Goal: Task Accomplishment & Management: Complete application form

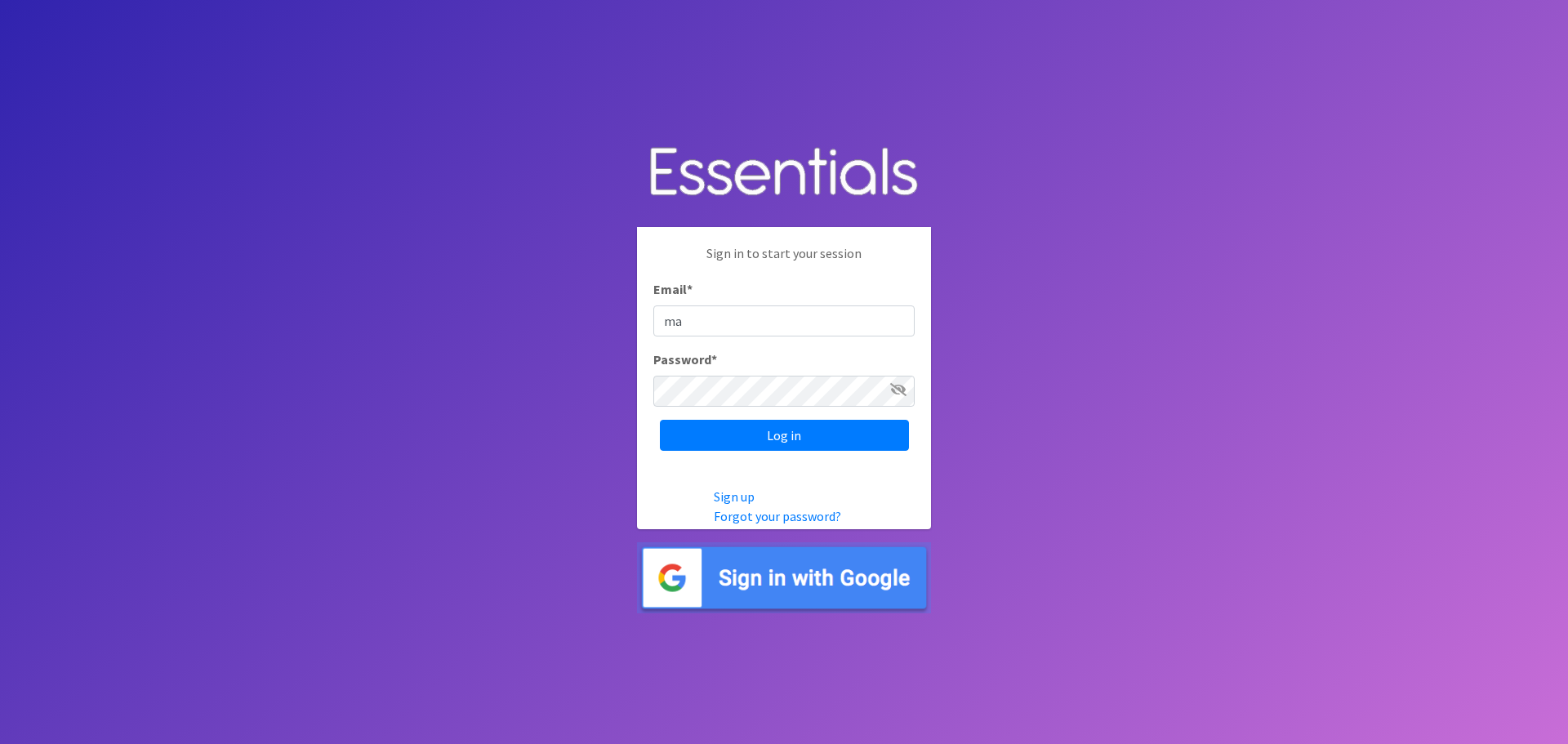
type input "[PERSON_NAME][EMAIL_ADDRESS][PERSON_NAME][DOMAIN_NAME]"
click at [902, 391] on icon at bounding box center [898, 389] width 17 height 13
click at [901, 389] on icon at bounding box center [898, 389] width 17 height 13
click at [837, 439] on input "Log in" at bounding box center [784, 436] width 249 height 31
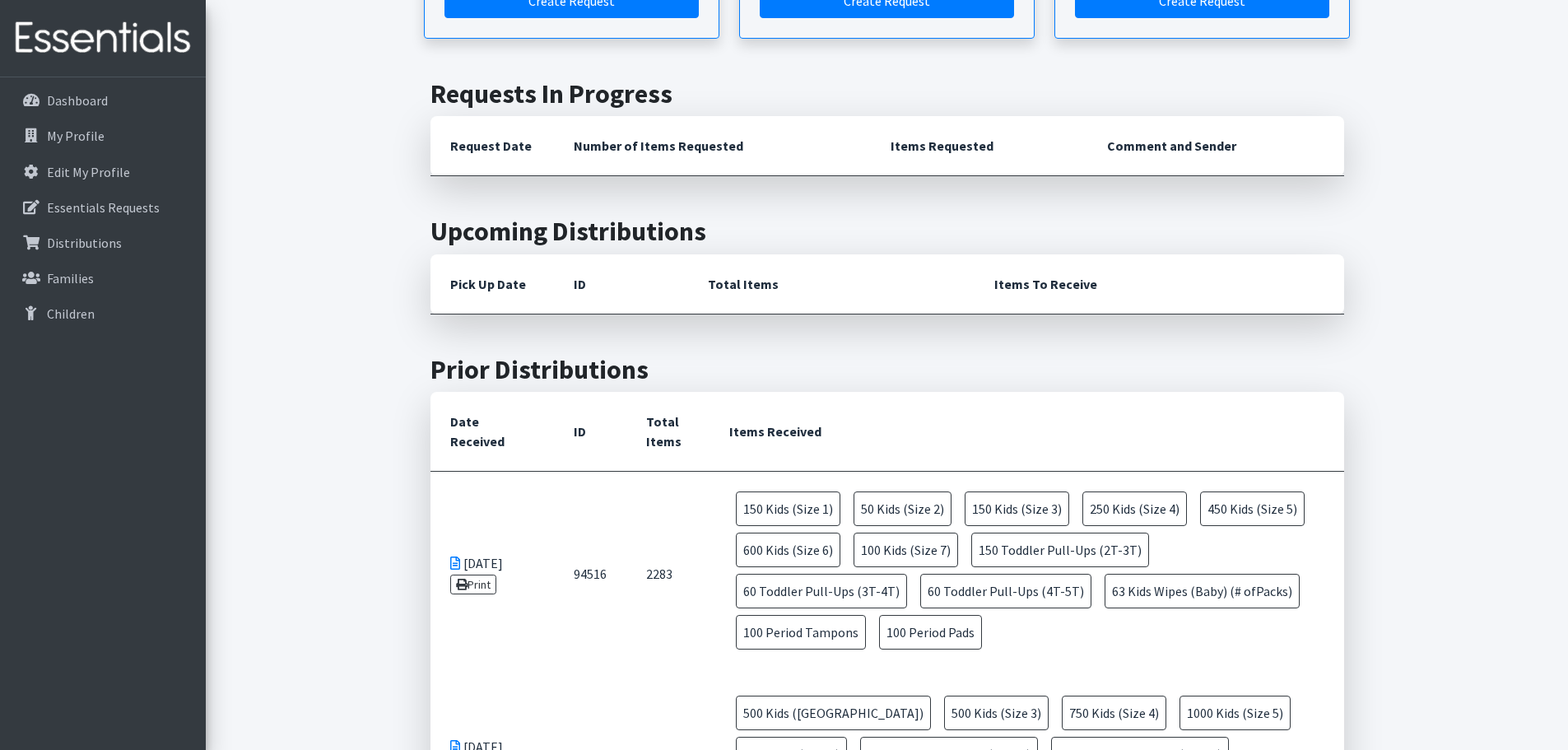
scroll to position [412, 0]
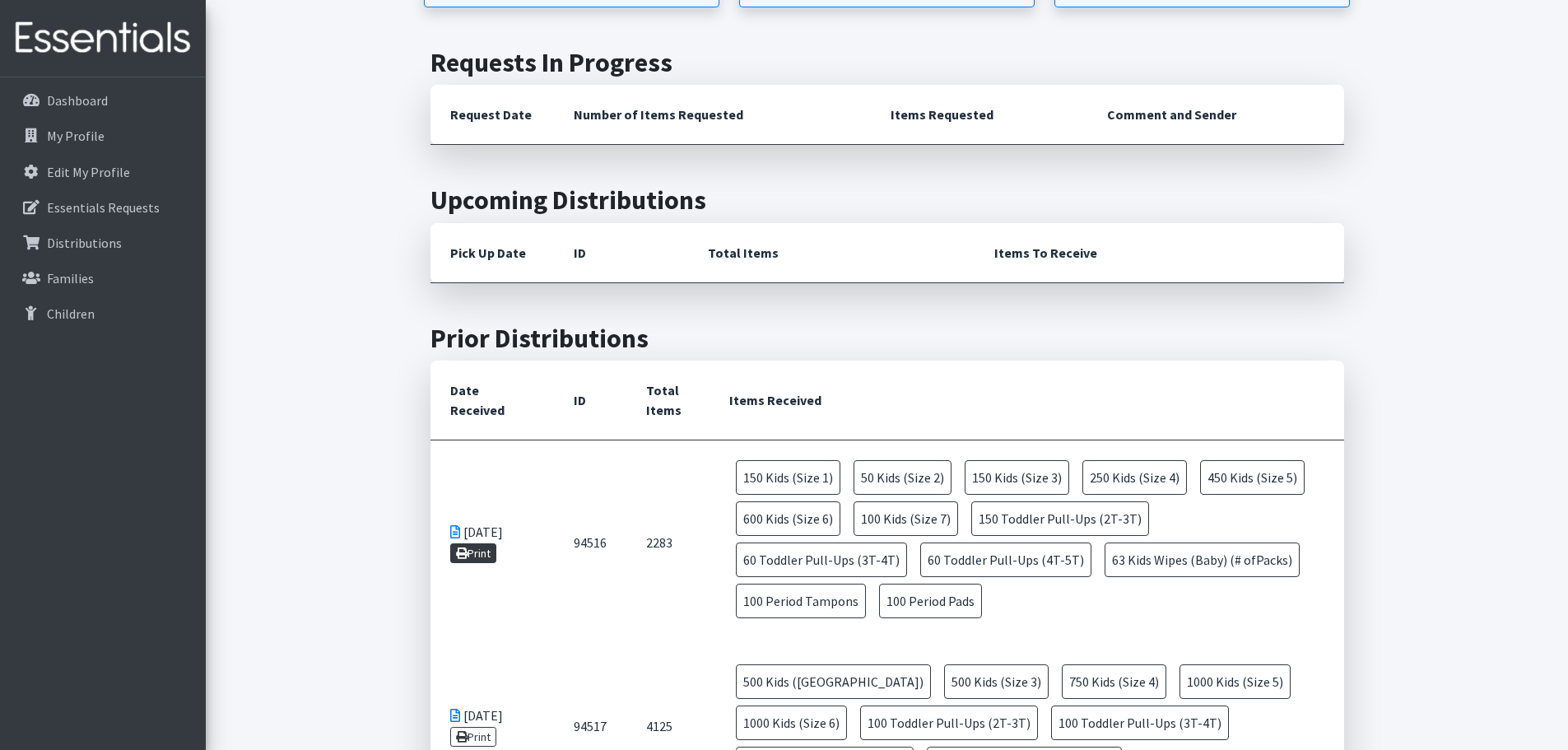
click at [482, 548] on link "Print" at bounding box center [473, 553] width 47 height 20
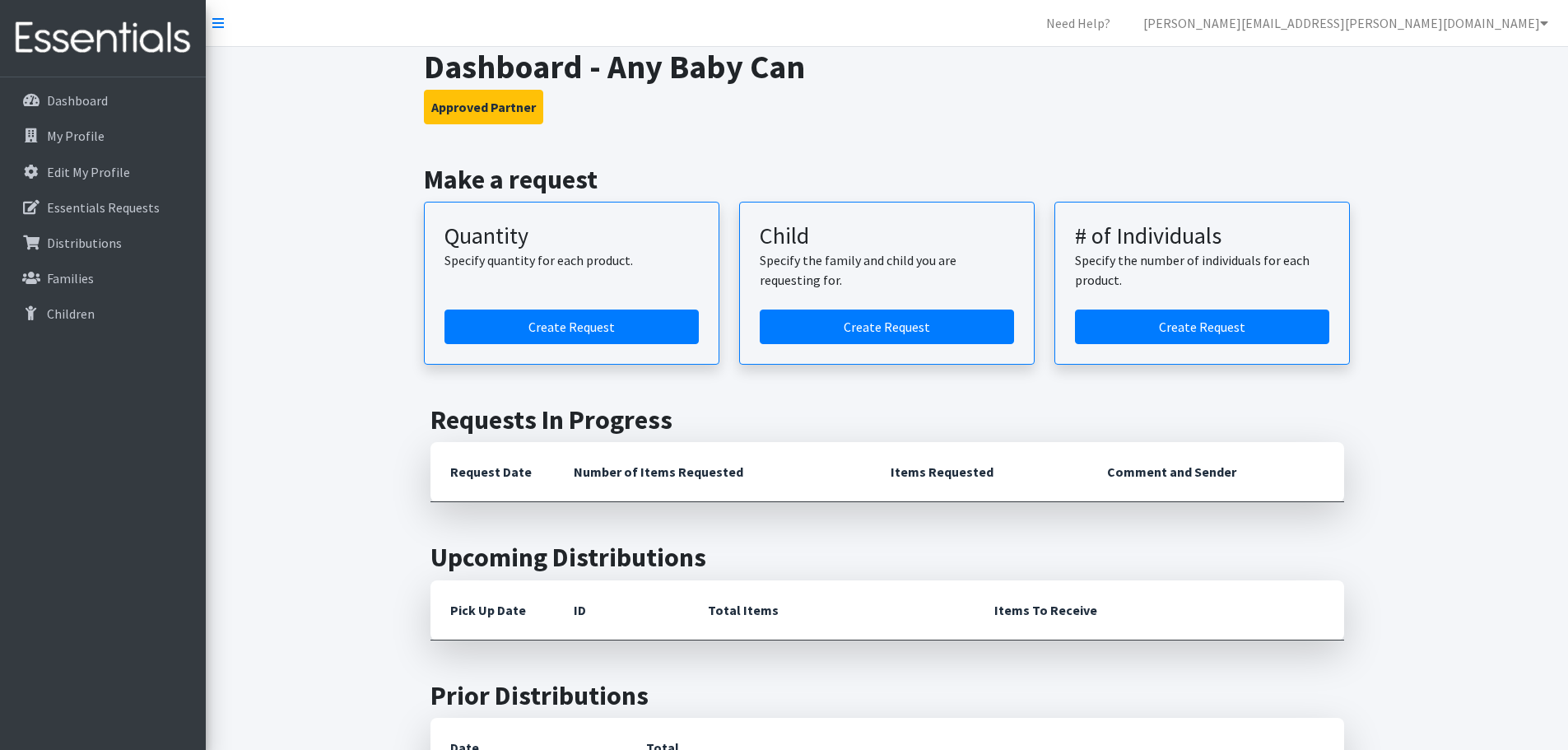
scroll to position [412, 0]
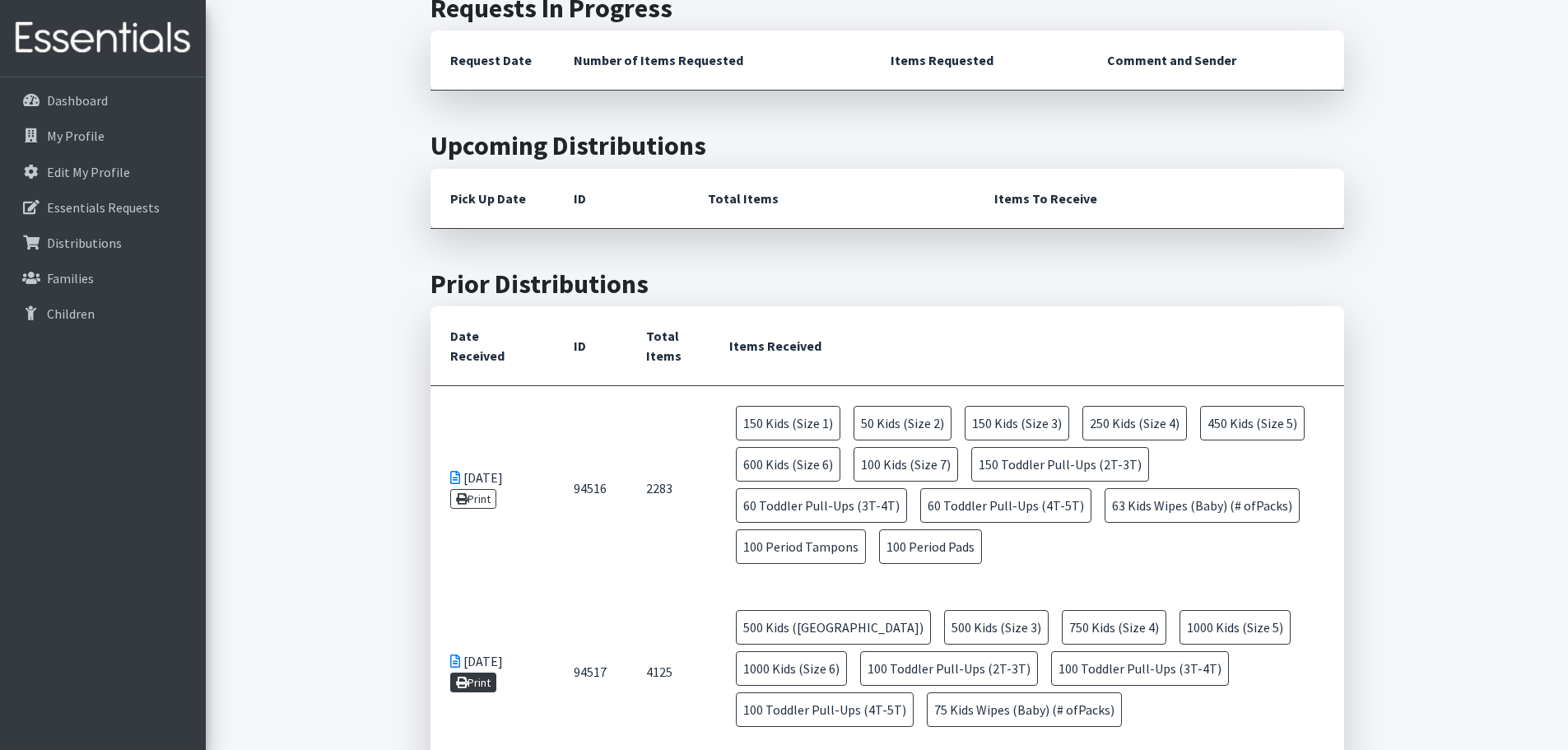
click at [497, 683] on link "Print" at bounding box center [473, 682] width 47 height 20
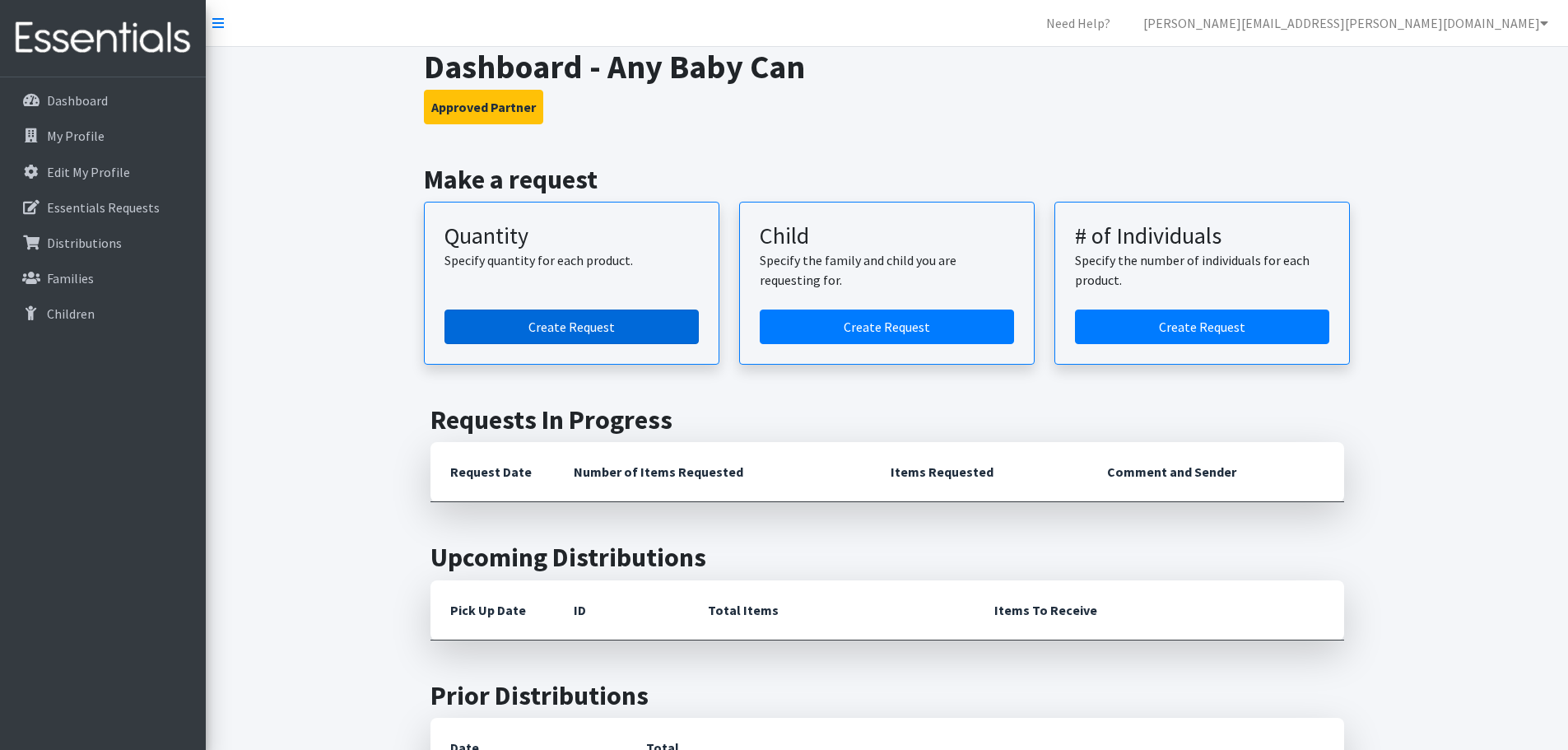
click at [601, 319] on link "Create Request" at bounding box center [571, 326] width 254 height 34
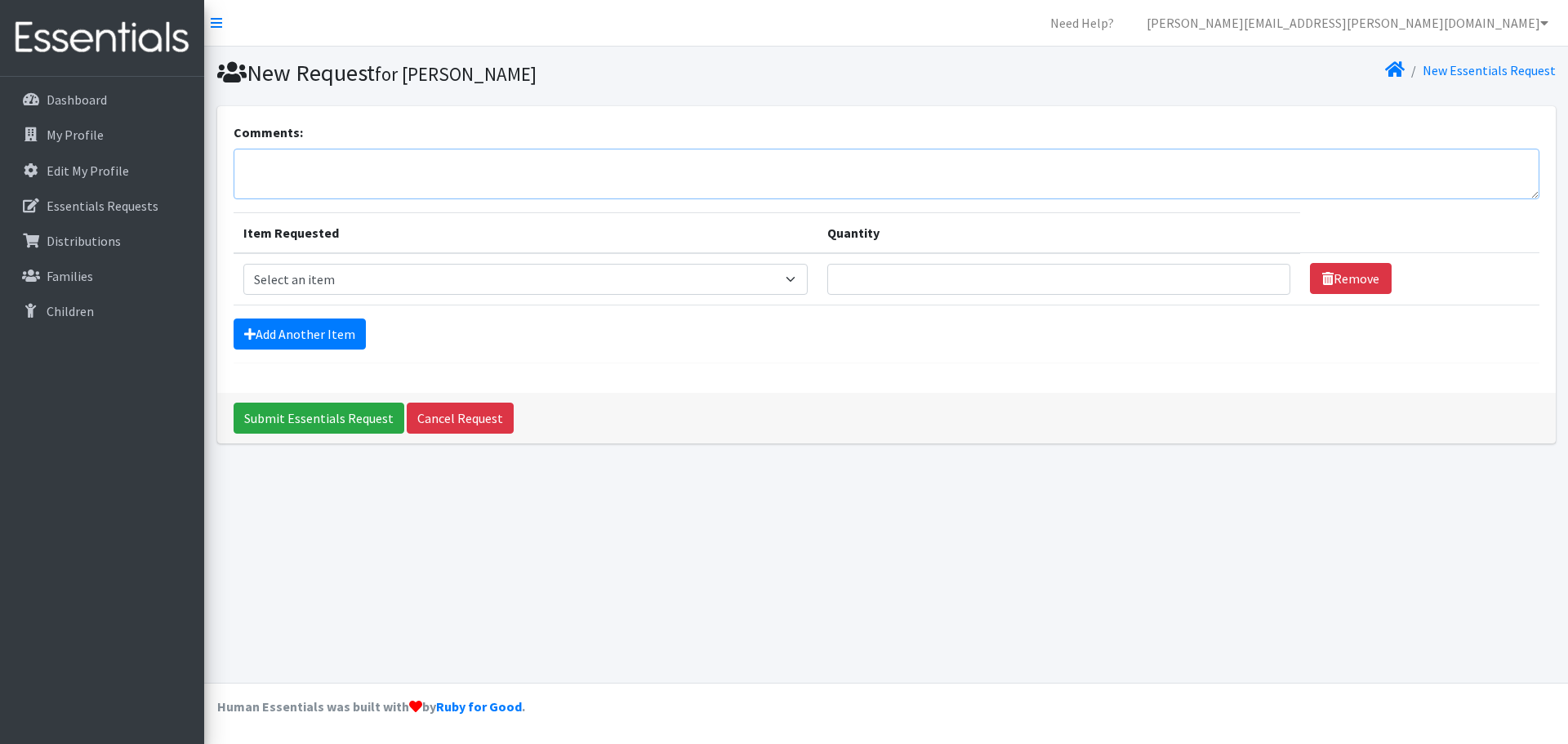
paste textarea "Hi [PERSON_NAME], this is [PERSON_NAME] and I would like to place an order for …"
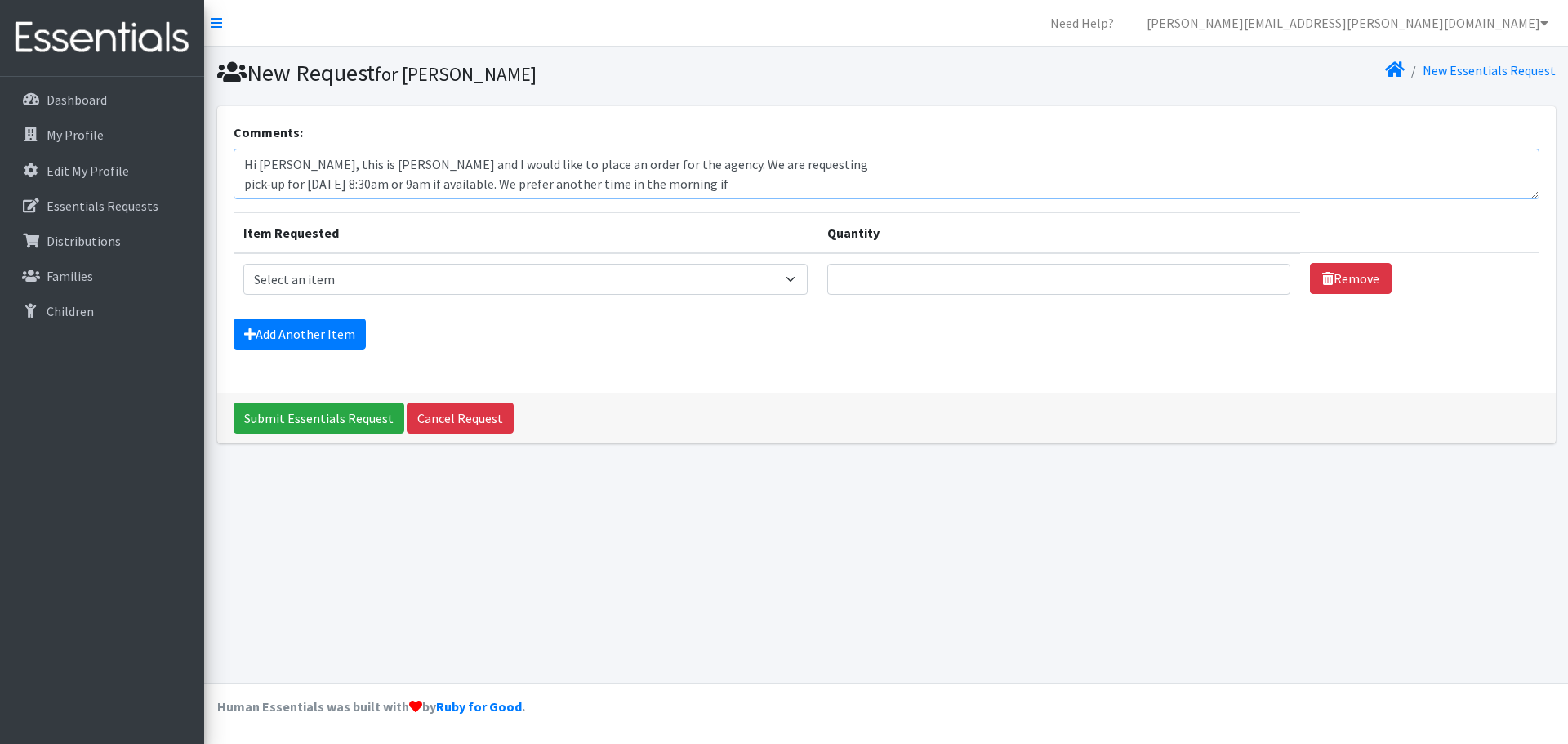
click at [242, 185] on textarea "Hi [PERSON_NAME], this is [PERSON_NAME] and I would like to place an order for …" at bounding box center [887, 174] width 1306 height 50
click at [242, 187] on textarea "Hi [PERSON_NAME], this is [PERSON_NAME] and I would like to place an order for …" at bounding box center [887, 174] width 1306 height 50
click at [240, 170] on textarea "Hi [PERSON_NAME], this is [PERSON_NAME] and I would like to place an order for …" at bounding box center [887, 174] width 1306 height 50
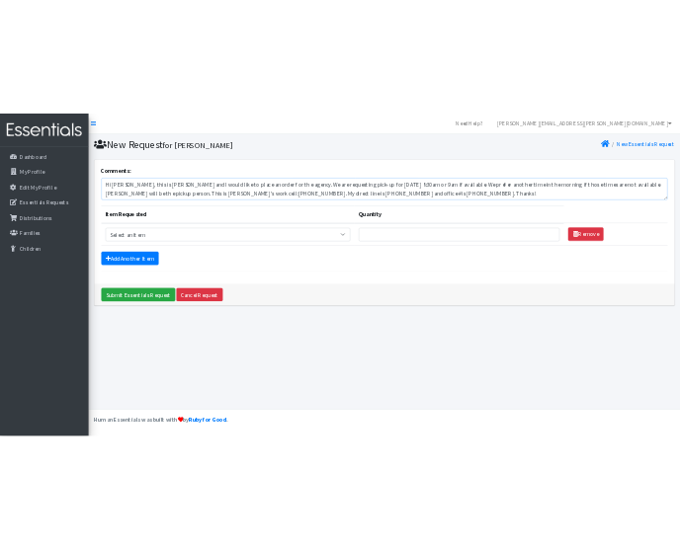
scroll to position [0, 0]
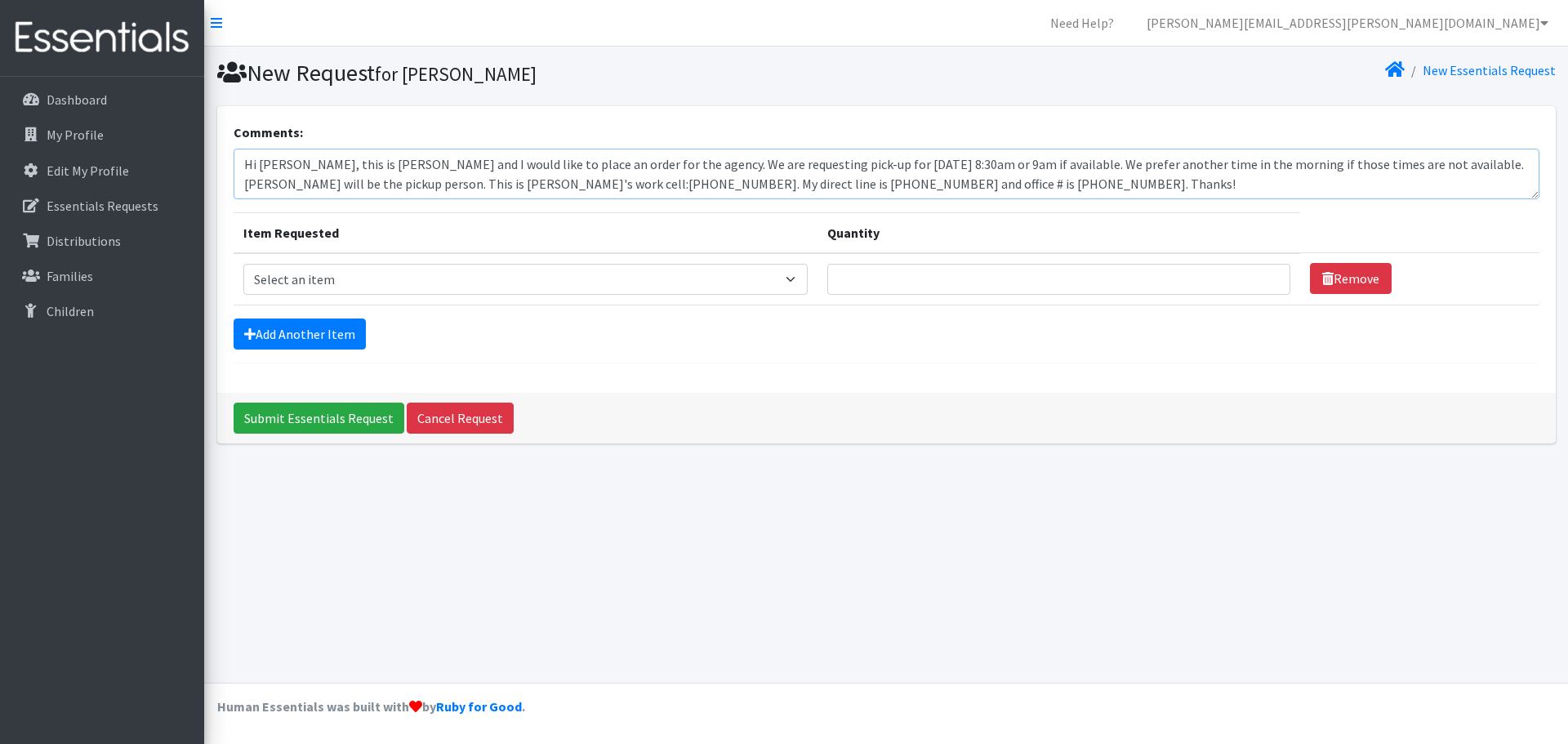
click at [883, 169] on textarea "Hi [PERSON_NAME], this is [PERSON_NAME] and I would like to place an order for …" at bounding box center [887, 174] width 1306 height 50
click at [856, 171] on textarea "Hi [PERSON_NAME], this is [PERSON_NAME] and I would like to place an order for …" at bounding box center [887, 174] width 1306 height 50
click at [894, 170] on textarea "Hi [PERSON_NAME], this is [PERSON_NAME] and I would like to place an order for …" at bounding box center [887, 174] width 1306 height 50
type textarea "Hi [PERSON_NAME], this is [PERSON_NAME] and I would like to place an order for …"
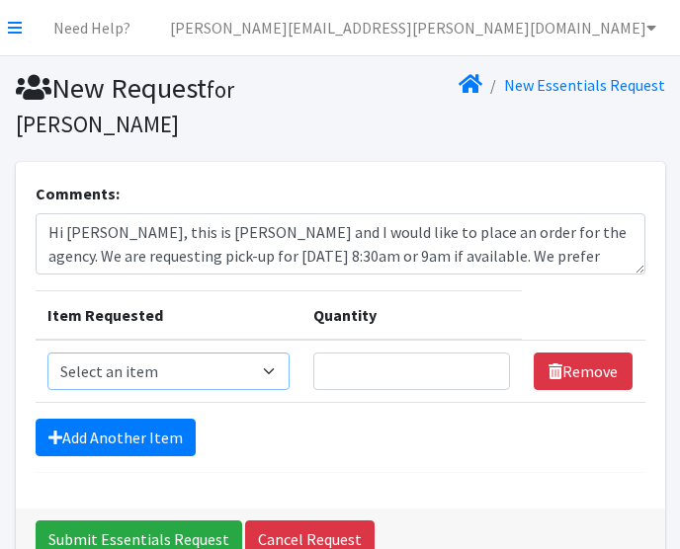
click at [284, 371] on select "Select an item Baby Formula Kids (Newborn) Kids (Preemie) Kids (Size 1) Kids (S…" at bounding box center [168, 372] width 243 height 38
select select "440"
click at [47, 353] on select "Select an item Baby Formula Kids (Newborn) Kids (Preemie) Kids (Size 1) Kids (S…" at bounding box center [168, 372] width 243 height 38
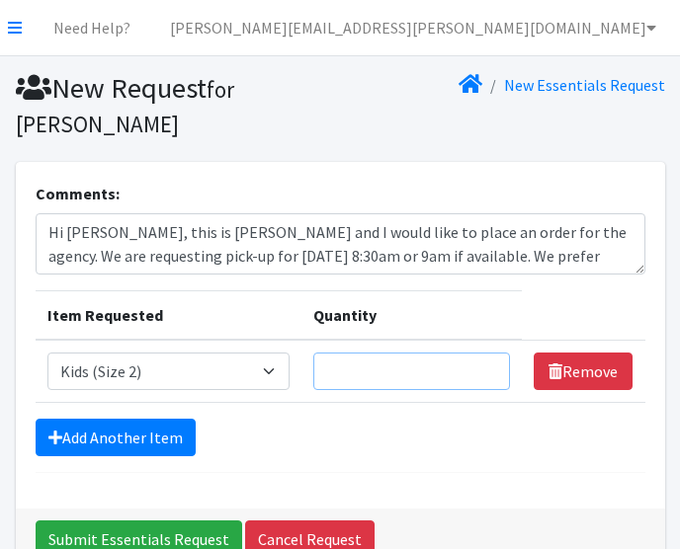
click at [398, 374] on input "Quantity" at bounding box center [411, 372] width 197 height 38
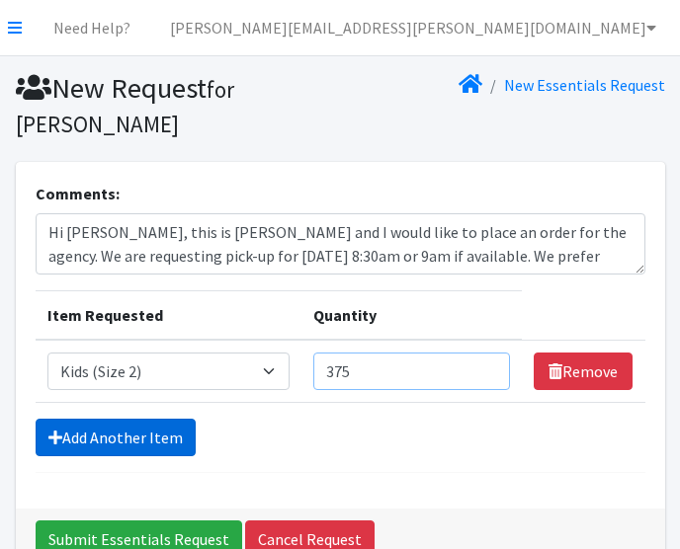
type input "375"
click at [149, 430] on link "Add Another Item" at bounding box center [116, 438] width 160 height 38
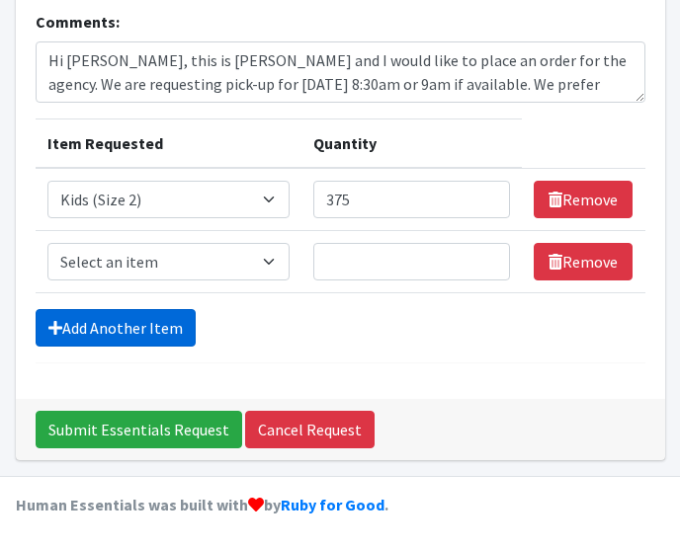
scroll to position [173, 0]
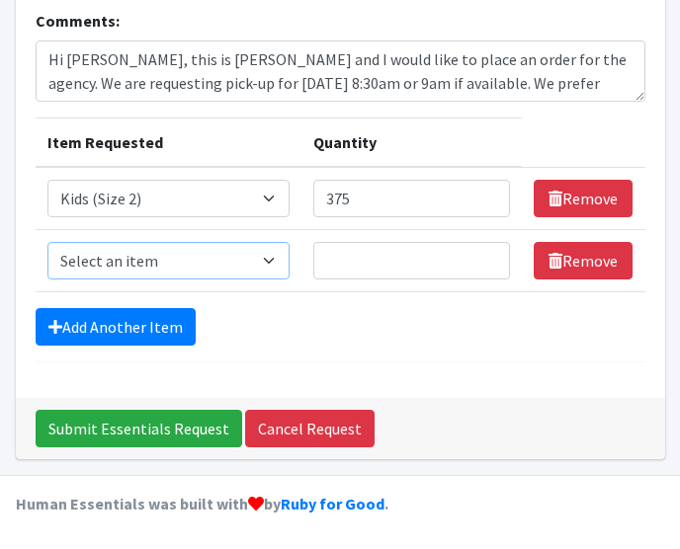
click at [180, 262] on select "Select an item Baby Formula Kids (Newborn) Kids (Preemie) Kids (Size 1) Kids (S…" at bounding box center [168, 261] width 243 height 38
select select "442"
click at [47, 242] on select "Select an item Baby Formula Kids (Newborn) Kids (Preemie) Kids (Size 1) Kids (S…" at bounding box center [168, 261] width 243 height 38
click at [367, 255] on input "Quantity" at bounding box center [411, 261] width 197 height 38
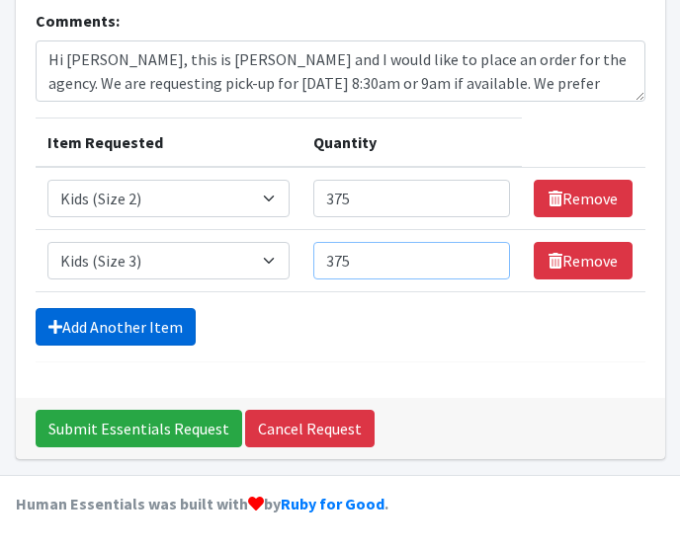
type input "375"
click at [135, 322] on link "Add Another Item" at bounding box center [116, 327] width 160 height 38
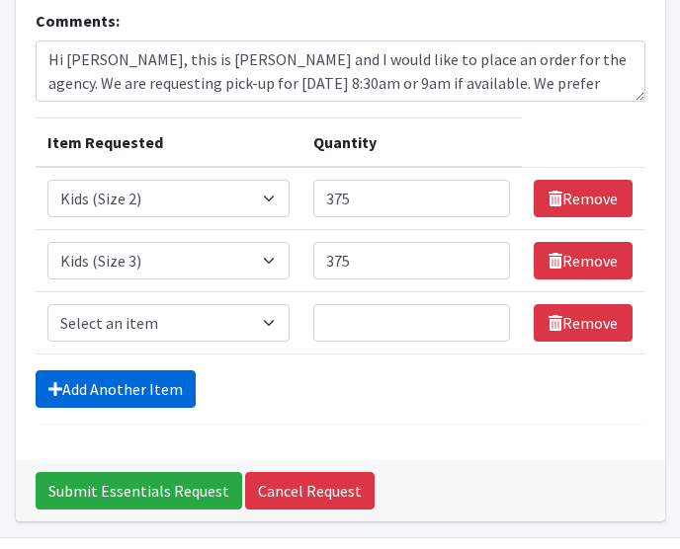
scroll to position [235, 0]
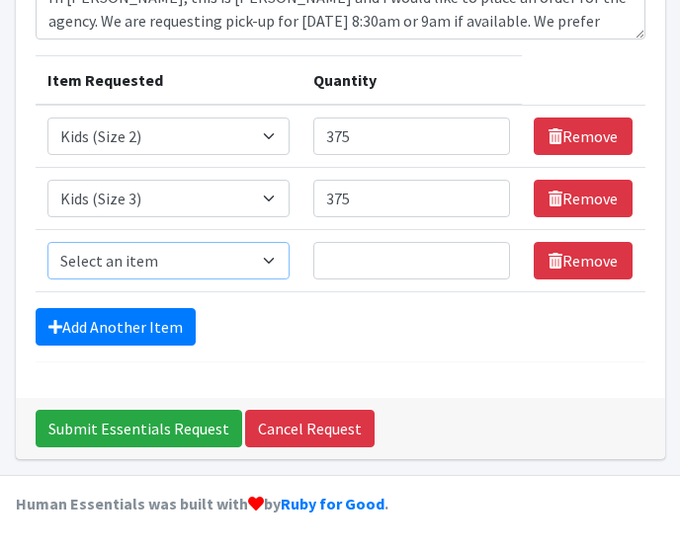
click at [162, 266] on select "Select an item Baby Formula Kids (Newborn) Kids (Preemie) Kids (Size 1) Kids (S…" at bounding box center [168, 261] width 243 height 38
select select "460"
click at [47, 242] on select "Select an item Baby Formula Kids (Newborn) Kids (Preemie) Kids (Size 1) Kids (S…" at bounding box center [168, 261] width 243 height 38
click at [366, 260] on input "Quantity" at bounding box center [411, 261] width 197 height 38
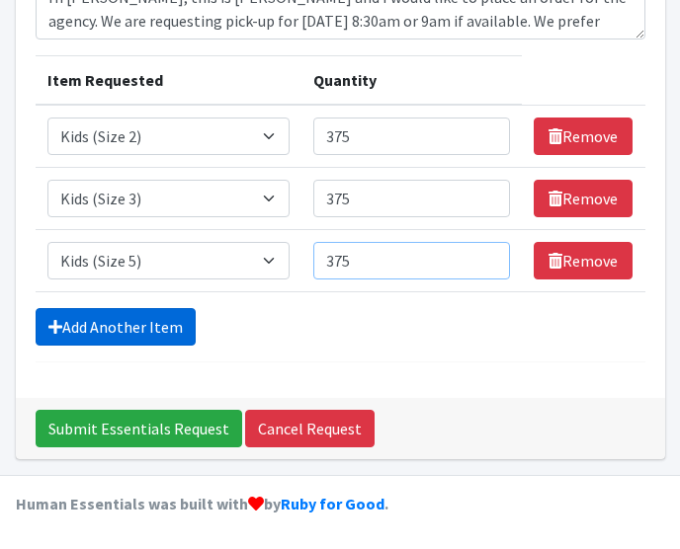
type input "375"
click at [107, 333] on link "Add Another Item" at bounding box center [116, 327] width 160 height 38
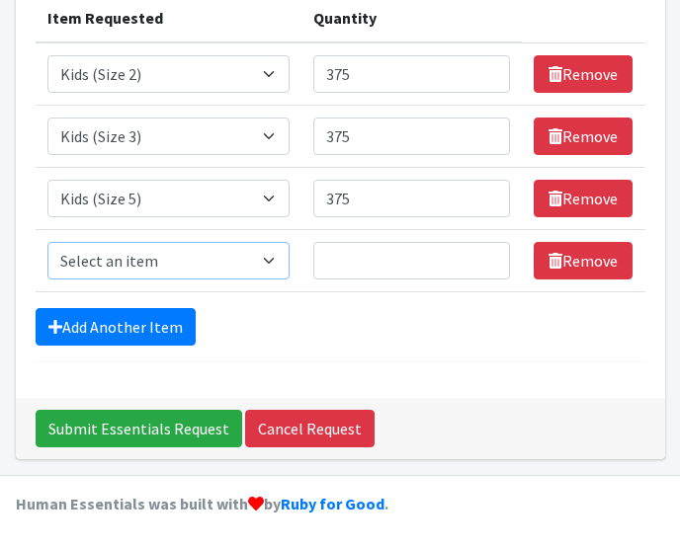
click at [171, 259] on select "Select an item Baby Formula Kids (Newborn) Kids (Preemie) Kids (Size 1) Kids (S…" at bounding box center [168, 261] width 243 height 38
select select "462"
click at [47, 242] on select "Select an item Baby Formula Kids (Newborn) Kids (Preemie) Kids (Size 1) Kids (S…" at bounding box center [168, 261] width 243 height 38
click at [405, 257] on input "Quantity" at bounding box center [411, 261] width 197 height 38
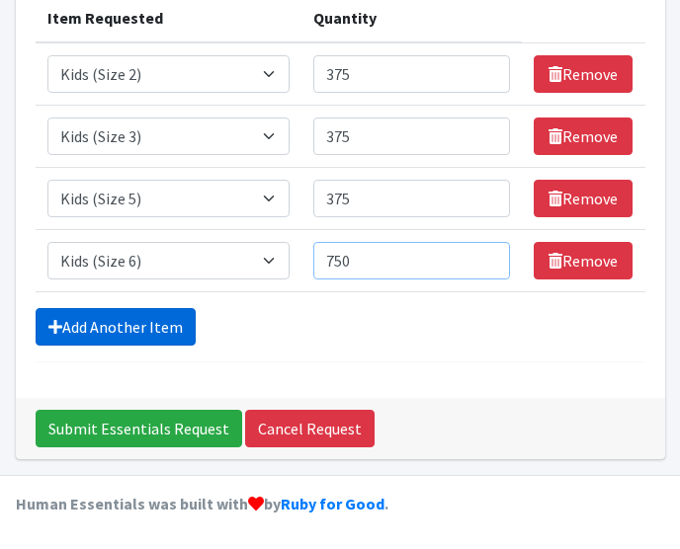
type input "750"
click at [162, 332] on link "Add Another Item" at bounding box center [116, 327] width 160 height 38
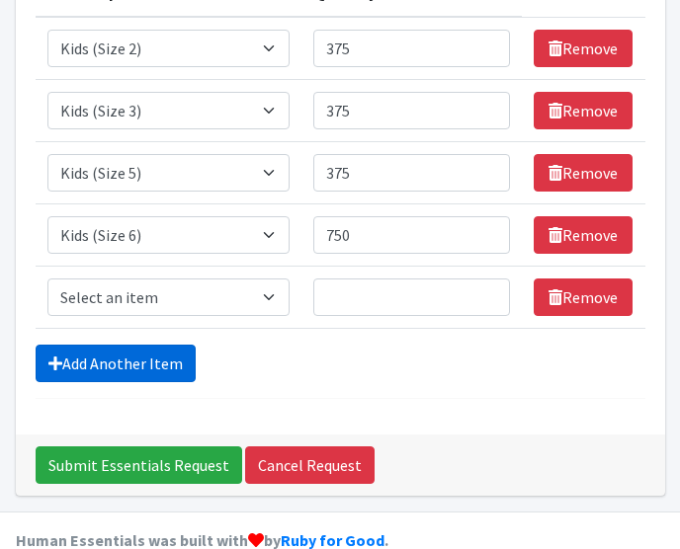
scroll to position [360, 0]
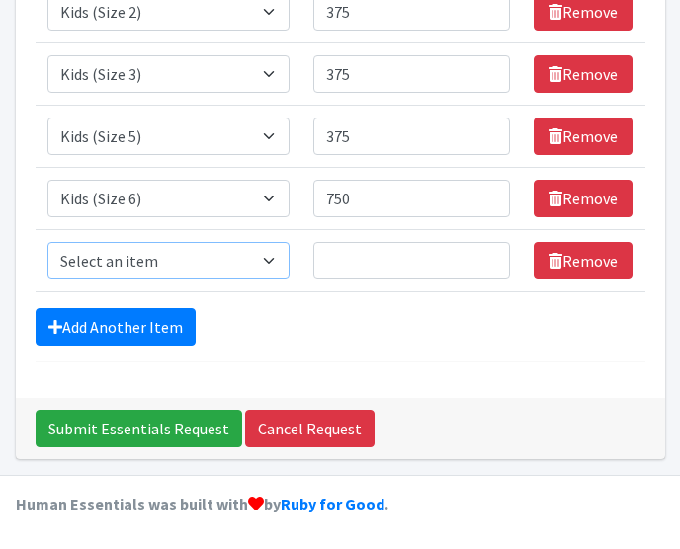
click at [182, 260] on select "Select an item Baby Formula Kids (Newborn) Kids (Preemie) Kids (Size 1) Kids (S…" at bounding box center [168, 261] width 243 height 38
select select "1683"
click at [47, 242] on select "Select an item Baby Formula Kids (Newborn) Kids (Preemie) Kids (Size 1) Kids (S…" at bounding box center [168, 261] width 243 height 38
click at [407, 259] on input "Quantity" at bounding box center [411, 261] width 197 height 38
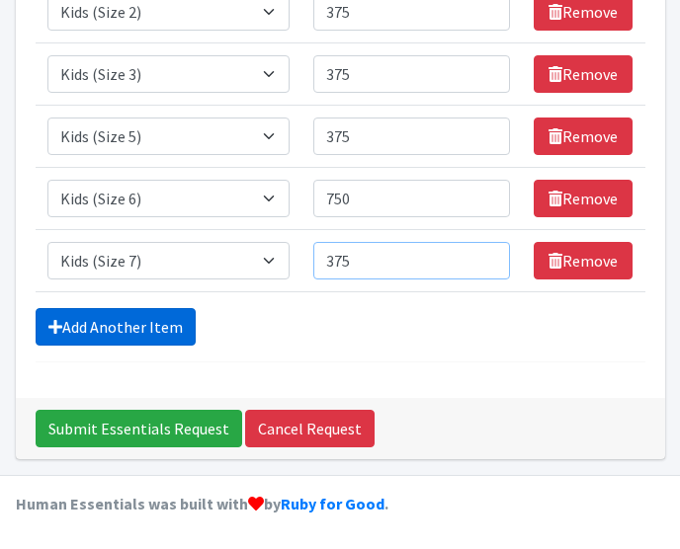
type input "375"
click at [147, 325] on link "Add Another Item" at bounding box center [116, 327] width 160 height 38
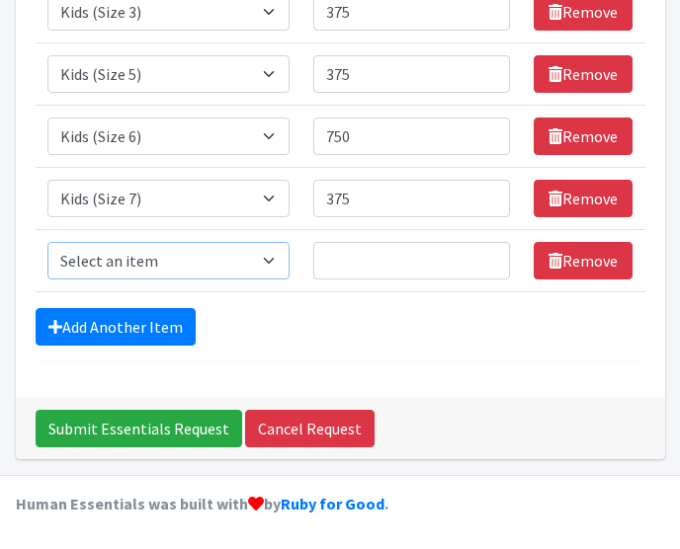
click at [204, 261] on select "Select an item Baby Formula Kids (Newborn) Kids (Preemie) Kids (Size 1) Kids (S…" at bounding box center [168, 261] width 243 height 38
select select "445"
click at [47, 242] on select "Select an item Baby Formula Kids (Newborn) Kids (Preemie) Kids (Size 1) Kids (S…" at bounding box center [168, 261] width 243 height 38
click at [383, 269] on input "Quantity" at bounding box center [411, 261] width 197 height 38
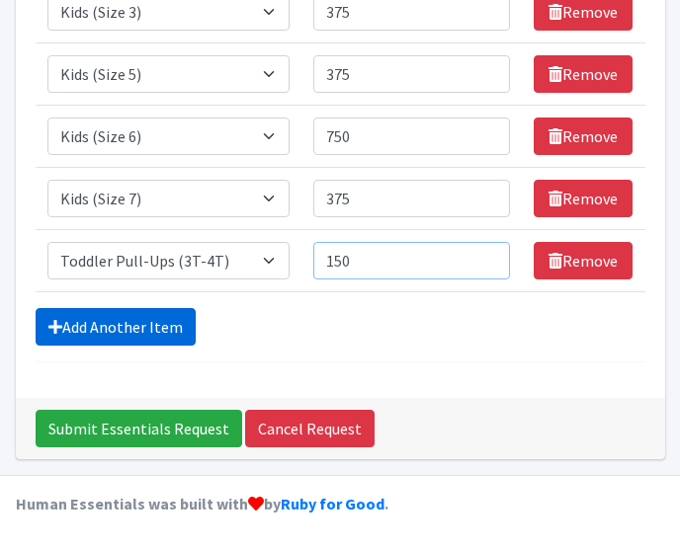
type input "150"
click at [165, 325] on link "Add Another Item" at bounding box center [116, 327] width 160 height 38
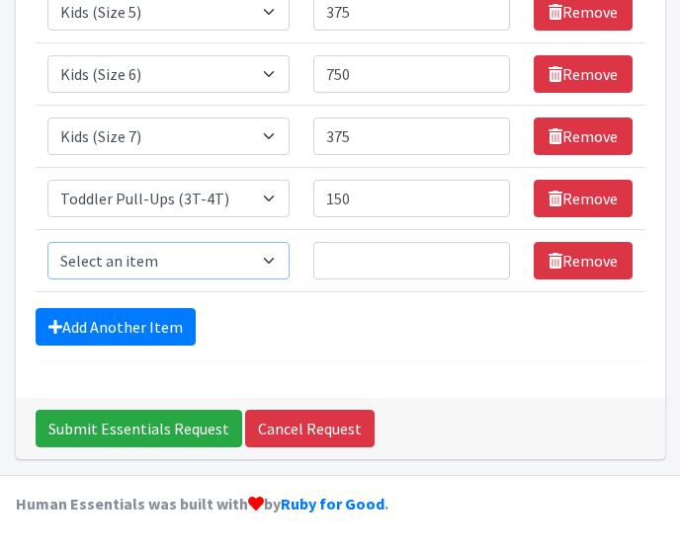
click at [174, 269] on select "Select an item Baby Formula Kids (Newborn) Kids (Preemie) Kids (Size 1) Kids (S…" at bounding box center [168, 261] width 243 height 38
select select "446"
click at [47, 242] on select "Select an item Baby Formula Kids (Newborn) Kids (Preemie) Kids (Size 1) Kids (S…" at bounding box center [168, 261] width 243 height 38
click at [405, 269] on input "Quantity" at bounding box center [411, 261] width 197 height 38
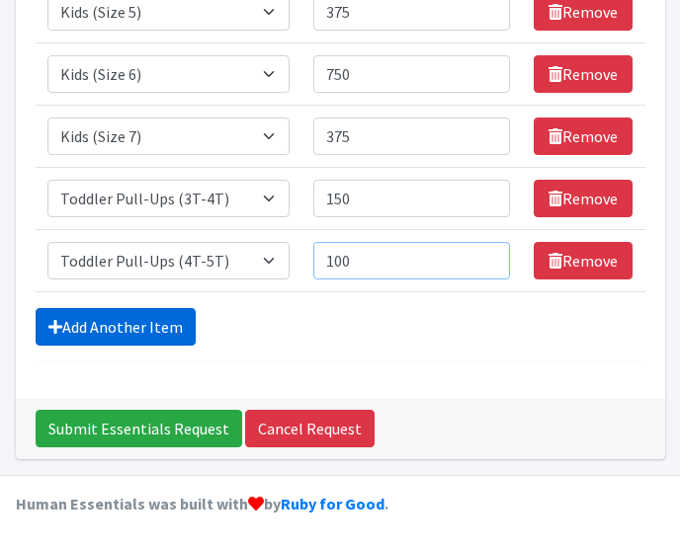
type input "100"
click at [173, 326] on link "Add Another Item" at bounding box center [116, 327] width 160 height 38
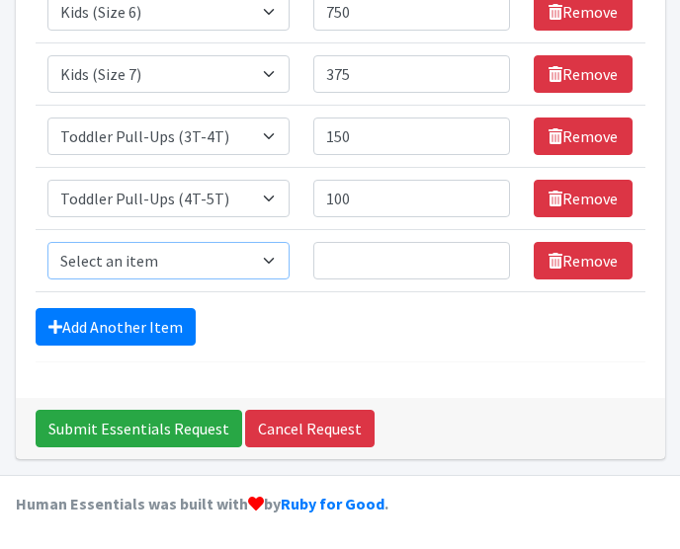
click at [207, 268] on select "Select an item Baby Formula Kids (Newborn) Kids (Preemie) Kids (Size 1) Kids (S…" at bounding box center [168, 261] width 243 height 38
select select "434"
click at [47, 242] on select "Select an item Baby Formula Kids (Newborn) Kids (Preemie) Kids (Size 1) Kids (S…" at bounding box center [168, 261] width 243 height 38
click at [351, 255] on input "Quantity" at bounding box center [411, 261] width 197 height 38
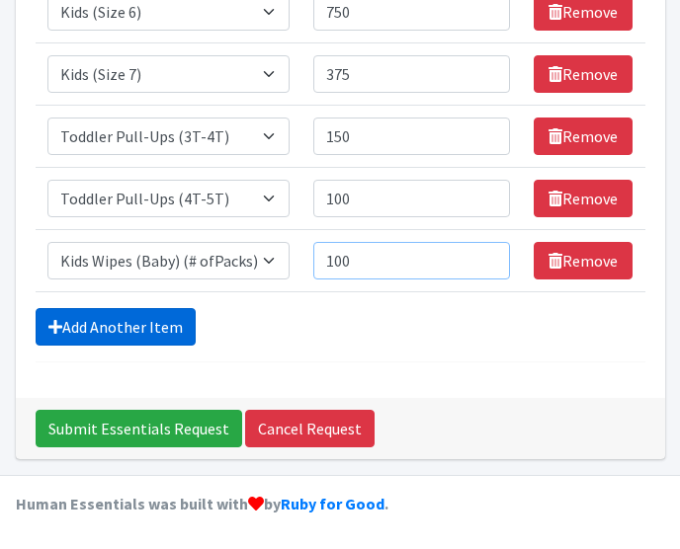
type input "100"
click at [170, 331] on link "Add Another Item" at bounding box center [116, 327] width 160 height 38
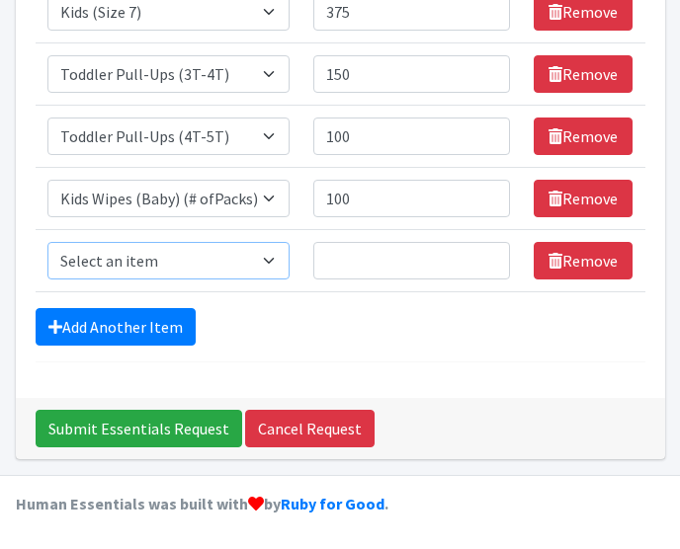
click at [214, 262] on select "Select an item Baby Formula Kids (Newborn) Kids (Preemie) Kids (Size 1) Kids (S…" at bounding box center [168, 261] width 243 height 38
select select "1534"
click at [47, 242] on select "Select an item Baby Formula Kids (Newborn) Kids (Preemie) Kids (Size 1) Kids (S…" at bounding box center [168, 261] width 243 height 38
click at [371, 261] on input "Quantity" at bounding box center [411, 261] width 197 height 38
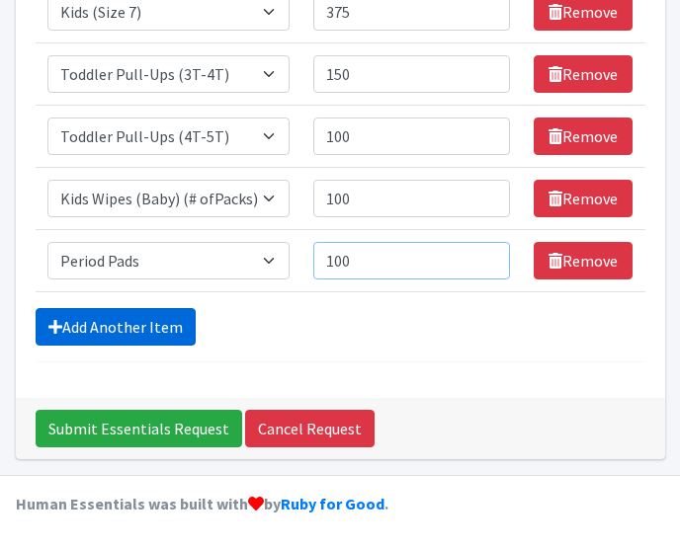
type input "100"
click at [156, 327] on link "Add Another Item" at bounding box center [116, 327] width 160 height 38
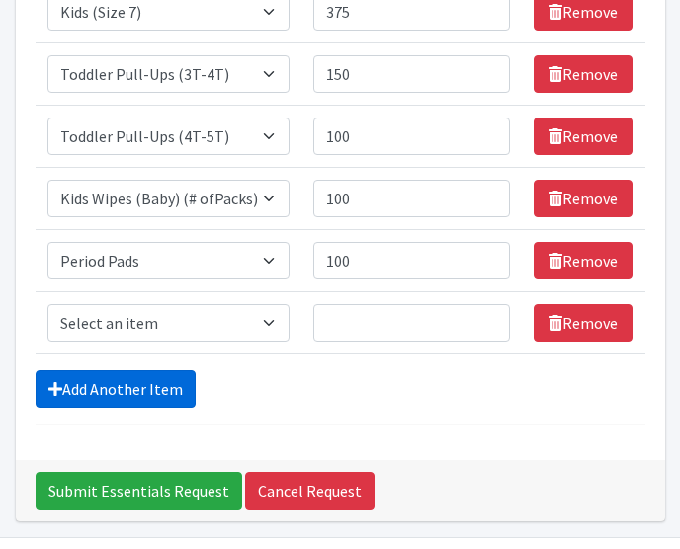
scroll to position [671, 0]
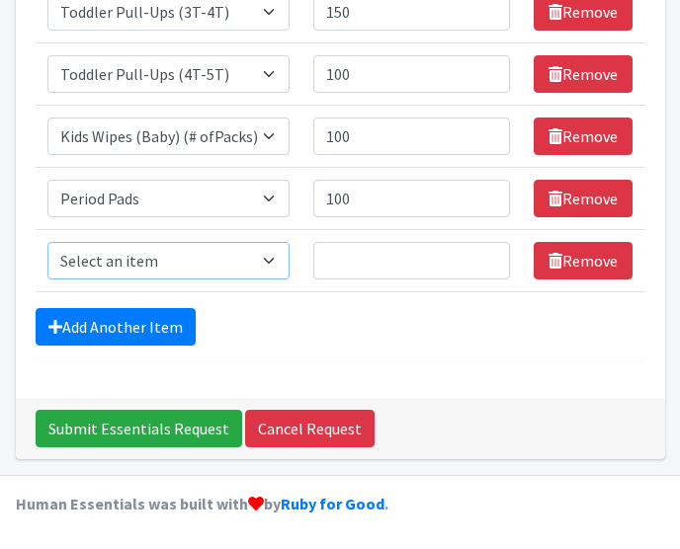
click at [183, 271] on select "Select an item Baby Formula Kids (Newborn) Kids (Preemie) Kids (Size 1) Kids (S…" at bounding box center [168, 261] width 243 height 38
select select "1536"
click at [47, 242] on select "Select an item Baby Formula Kids (Newborn) Kids (Preemie) Kids (Size 1) Kids (S…" at bounding box center [168, 261] width 243 height 38
click at [356, 250] on input "Quantity" at bounding box center [411, 261] width 197 height 38
type input "150"
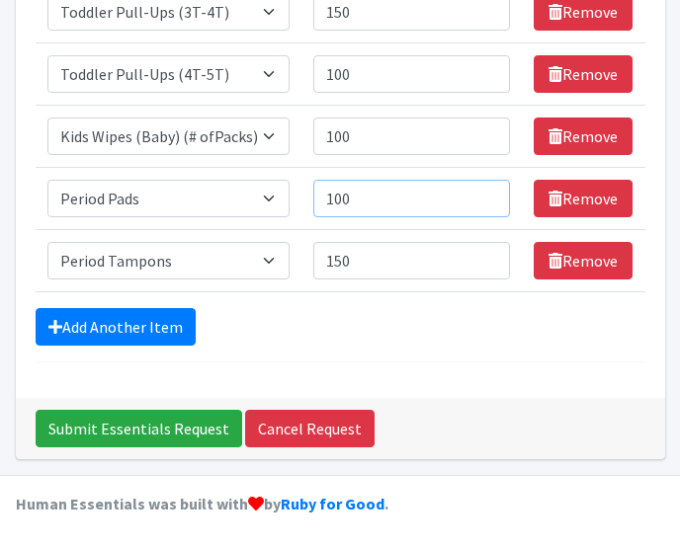
click at [348, 203] on input "100" at bounding box center [411, 199] width 197 height 38
type input "150"
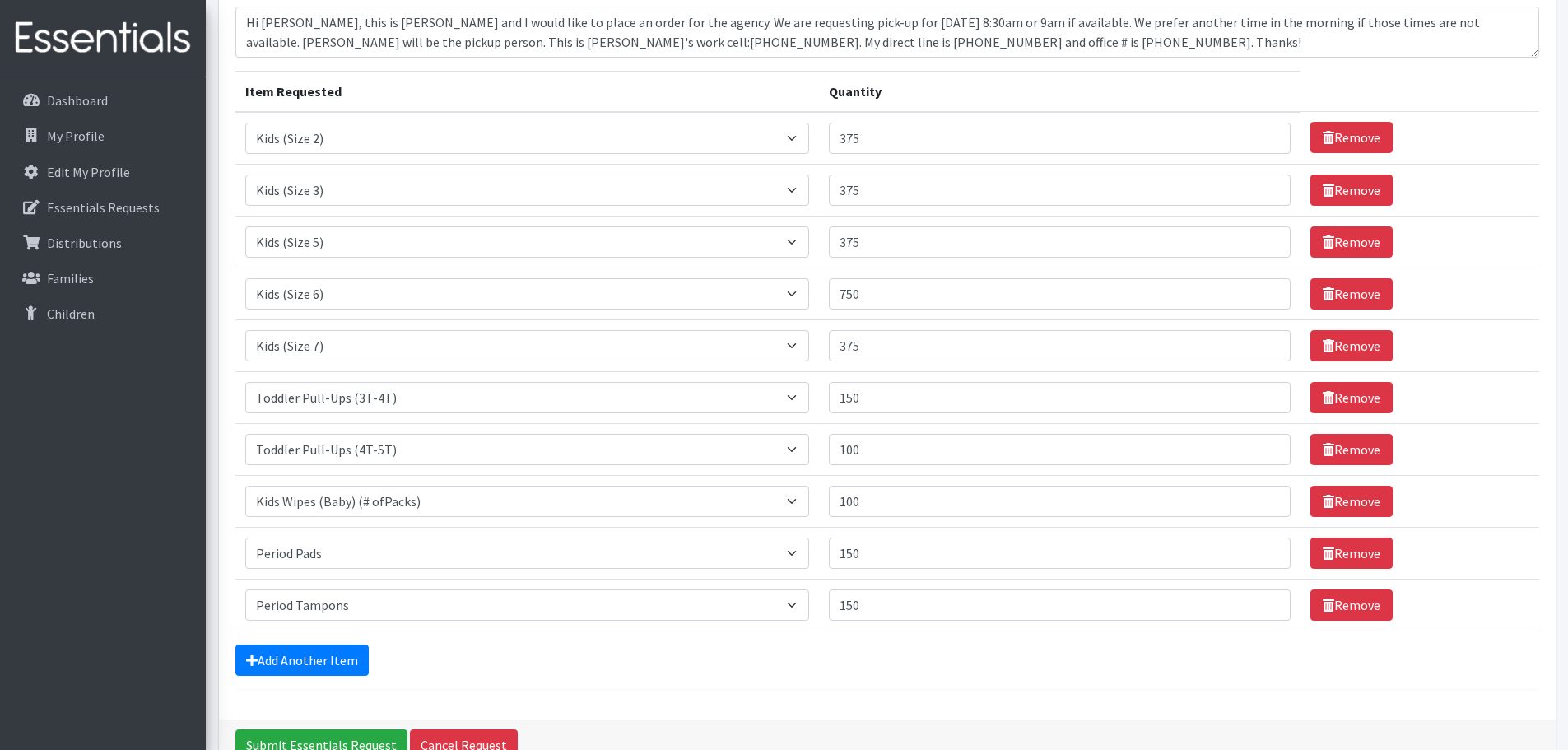
scroll to position [0, 0]
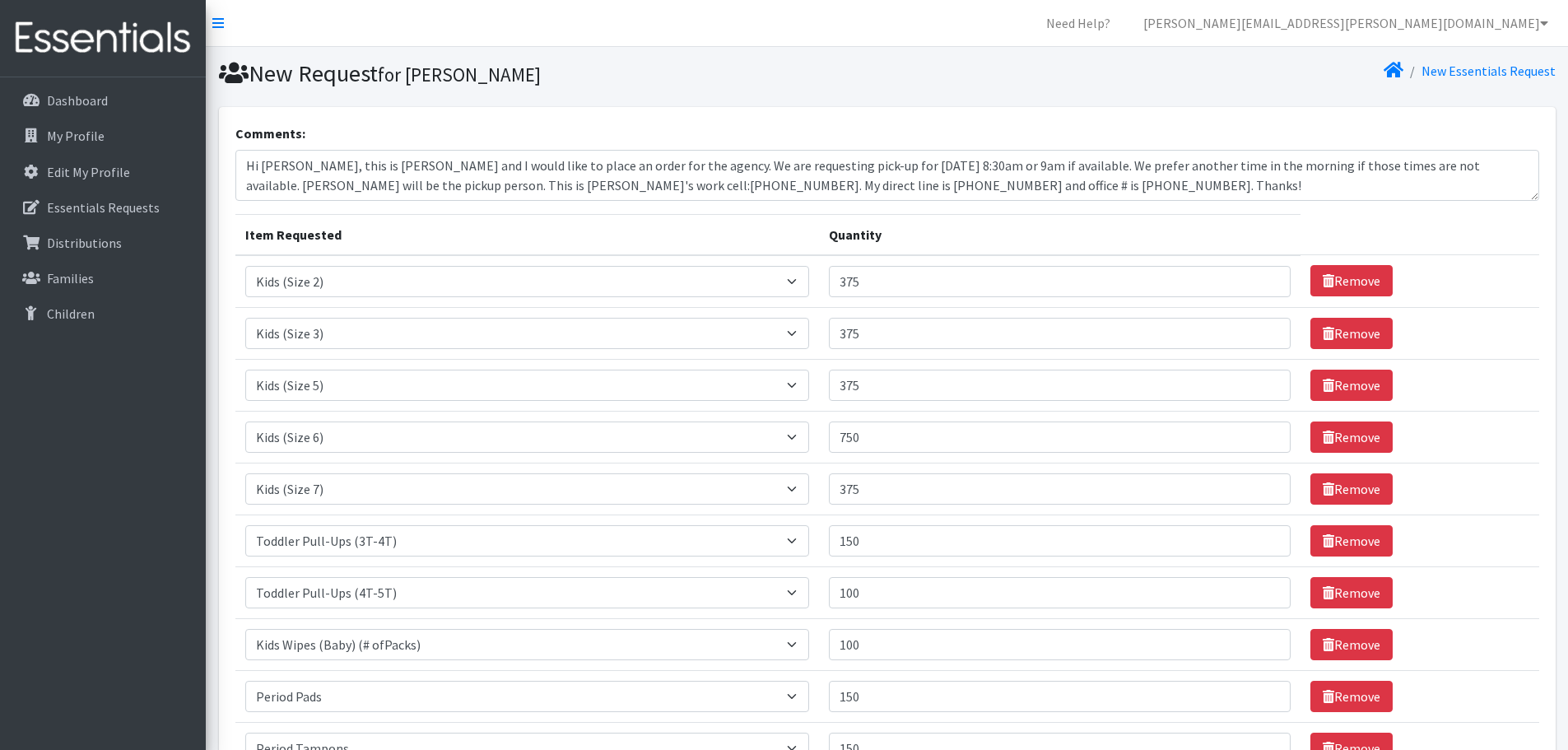
click at [1171, 92] on section "New Request for [PERSON_NAME] New Essentials Request" at bounding box center [886, 77] width 1362 height 60
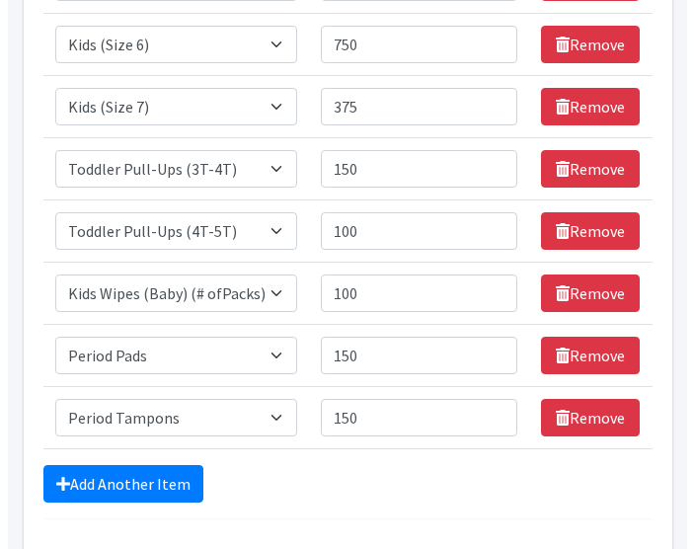
scroll to position [286, 0]
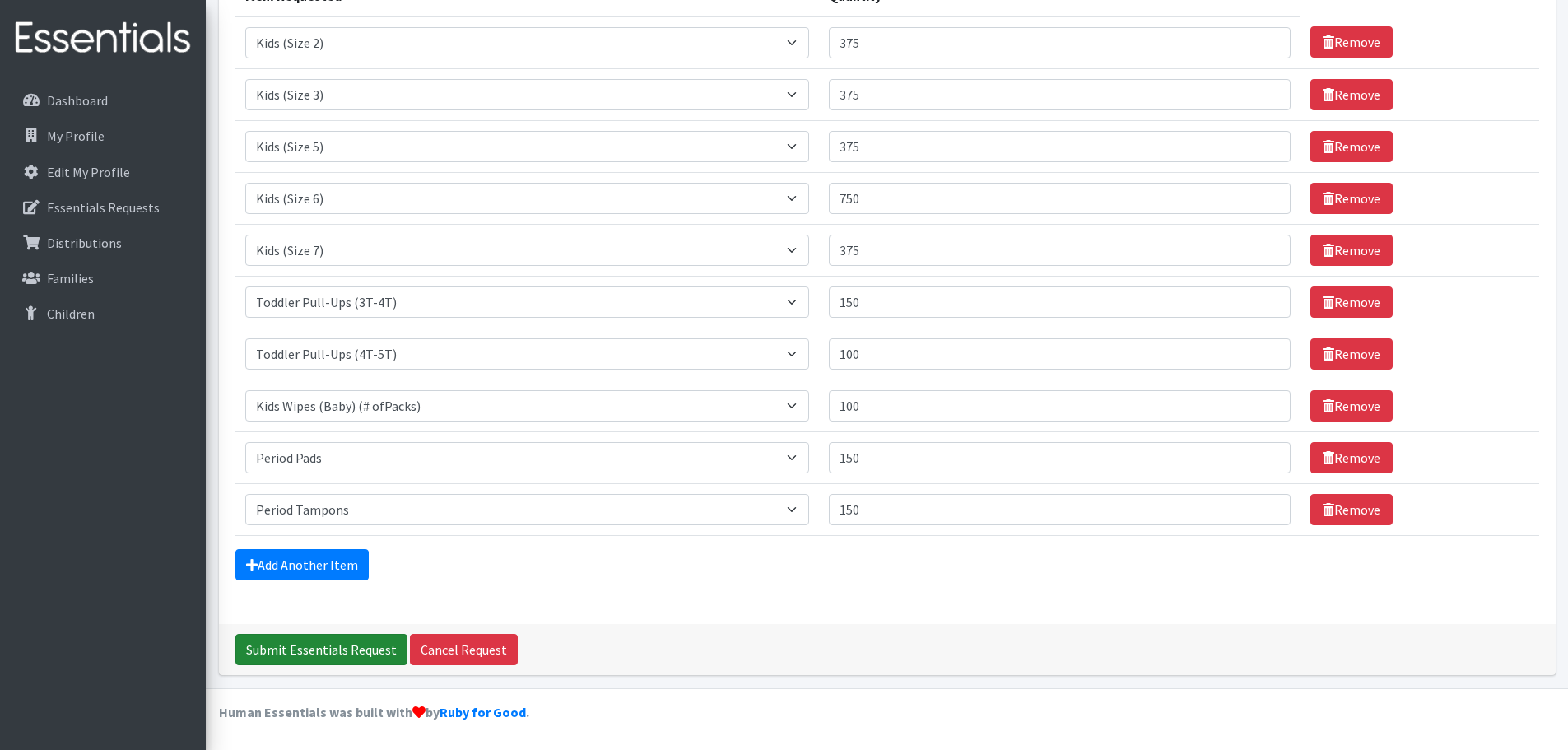
click at [349, 644] on input "Submit Essentials Request" at bounding box center [322, 650] width 172 height 32
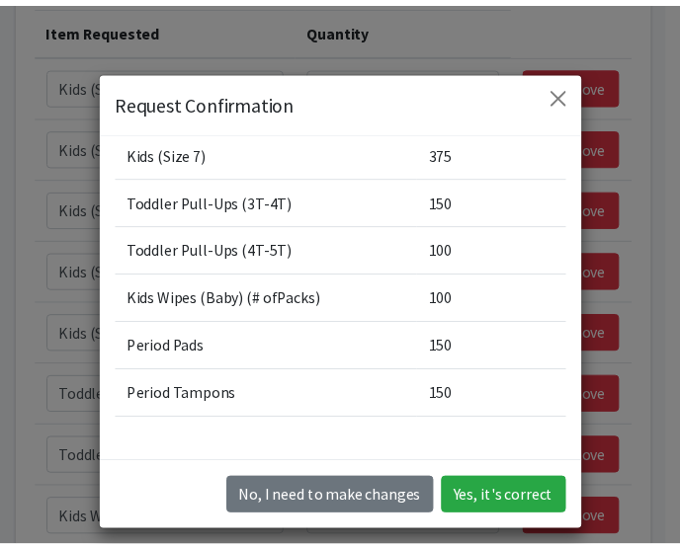
scroll to position [351, 0]
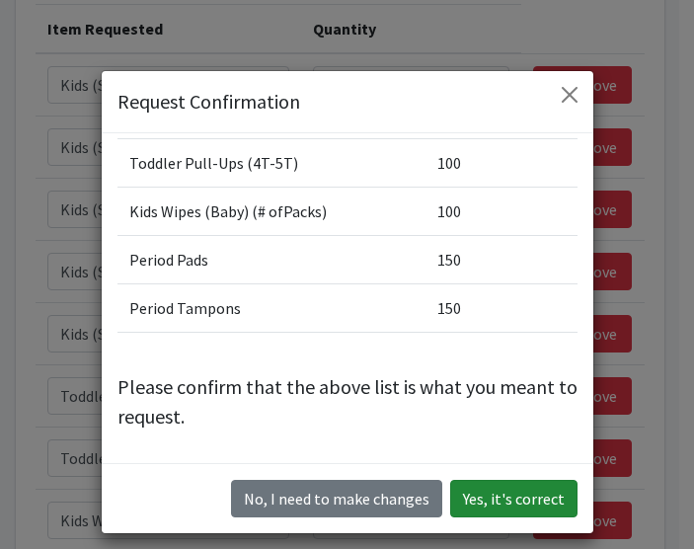
click at [492, 497] on button "Yes, it's correct" at bounding box center [513, 499] width 127 height 38
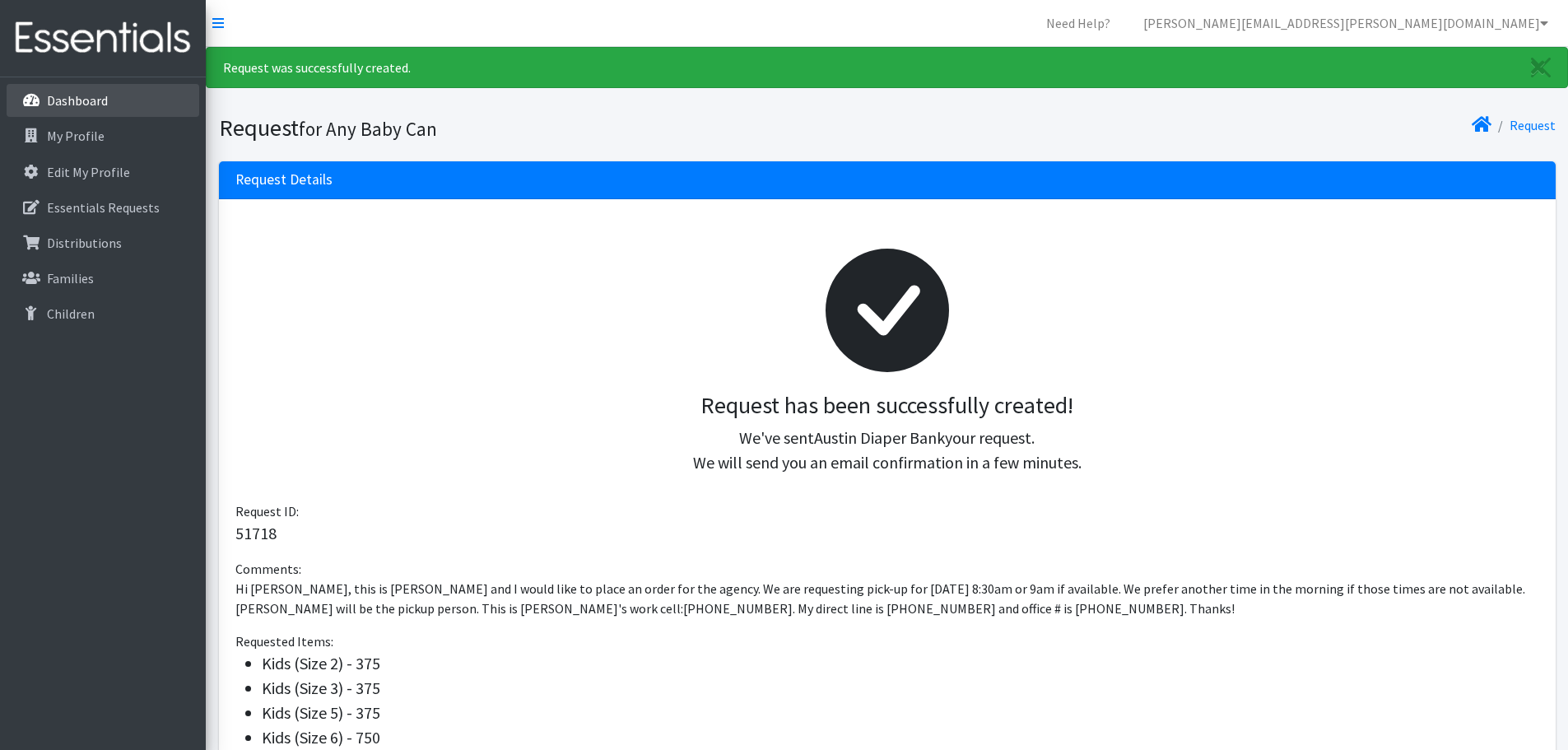
click at [79, 96] on p "Dashboard" at bounding box center [77, 101] width 61 height 17
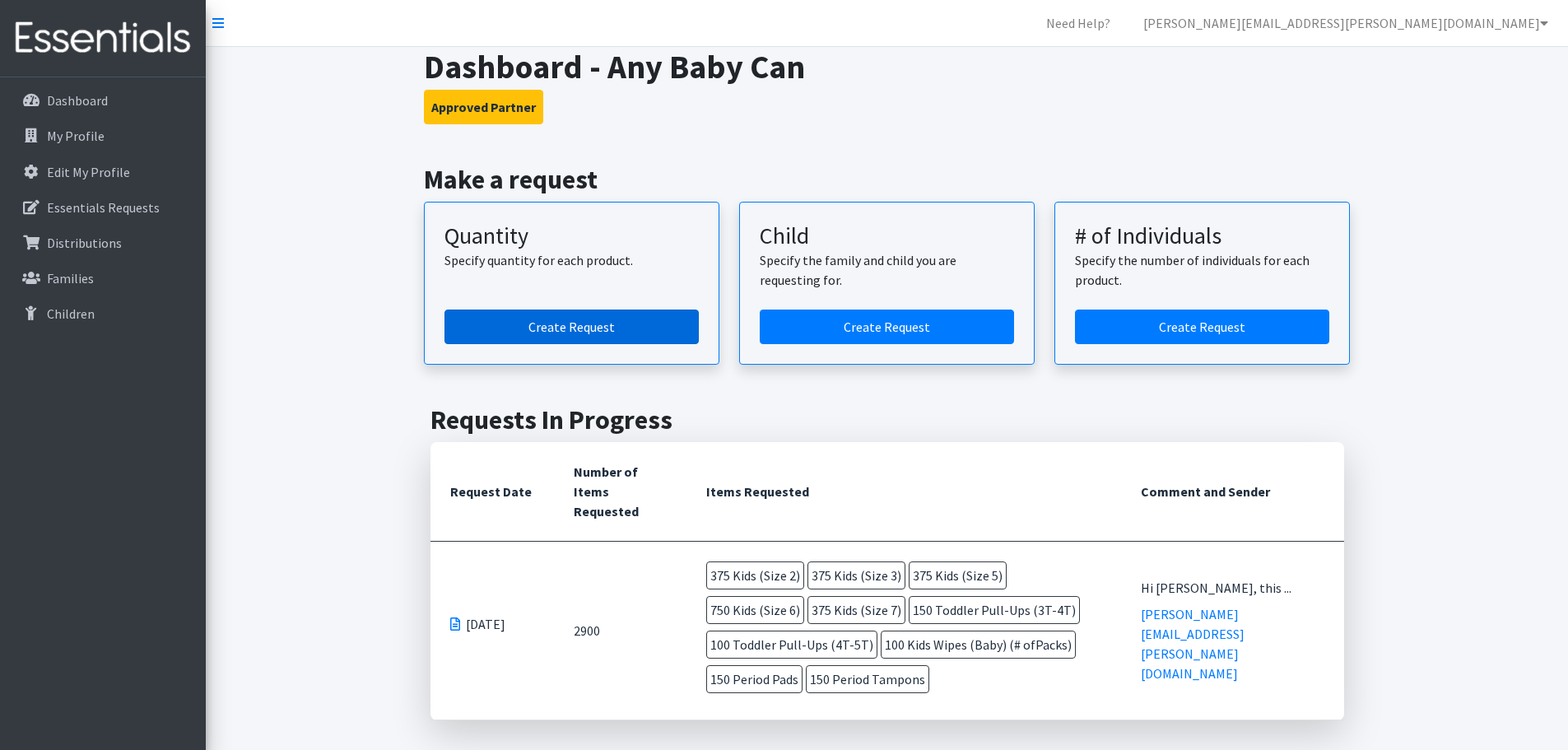
click at [547, 327] on link "Create Request" at bounding box center [571, 326] width 254 height 34
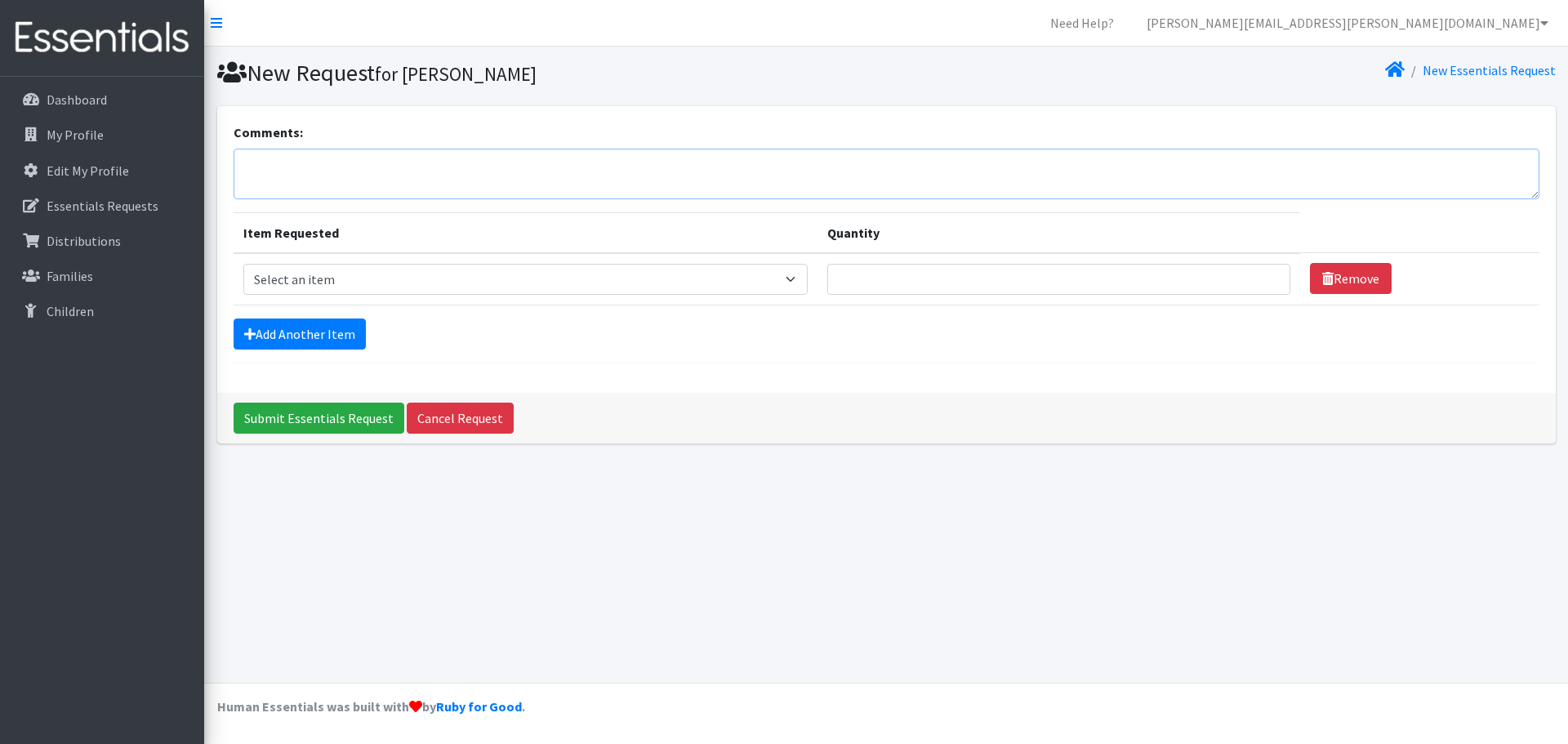
paste textarea "Hello [PERSON_NAME]! This is for the MIECHV diaper order/Any Baby Can. We are r…"
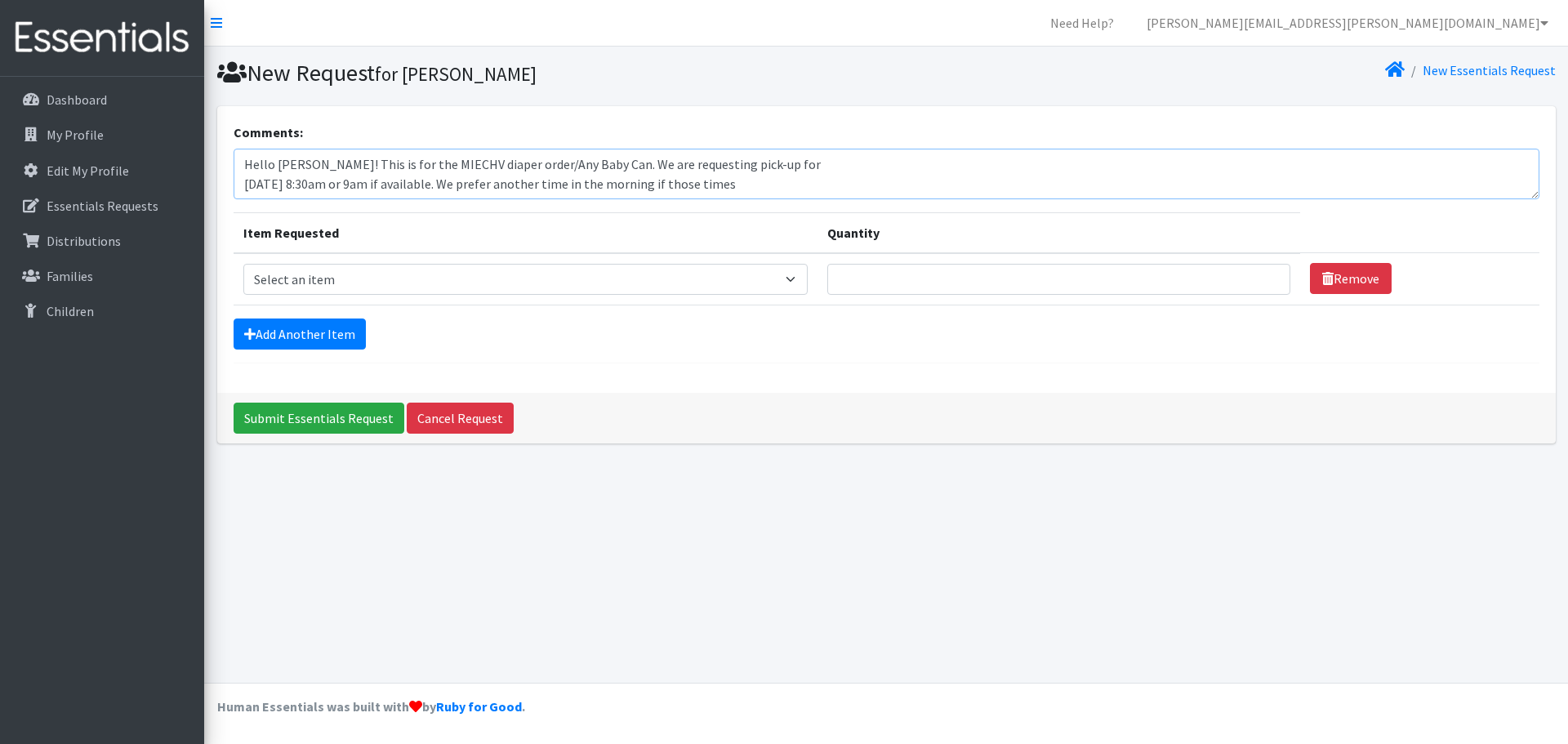
click at [241, 184] on textarea "Hello [PERSON_NAME]! This is for the MIECHV diaper order/Any Baby Can. We are r…" at bounding box center [887, 174] width 1306 height 50
click at [241, 189] on textarea "Hello [PERSON_NAME]! This is for the MIECHV diaper order/Any Baby Can. We are r…" at bounding box center [887, 174] width 1306 height 50
click at [241, 168] on textarea "Hello [PERSON_NAME]! This is for the MIECHV diaper order/Any Baby Can. We are r…" at bounding box center [887, 174] width 1306 height 50
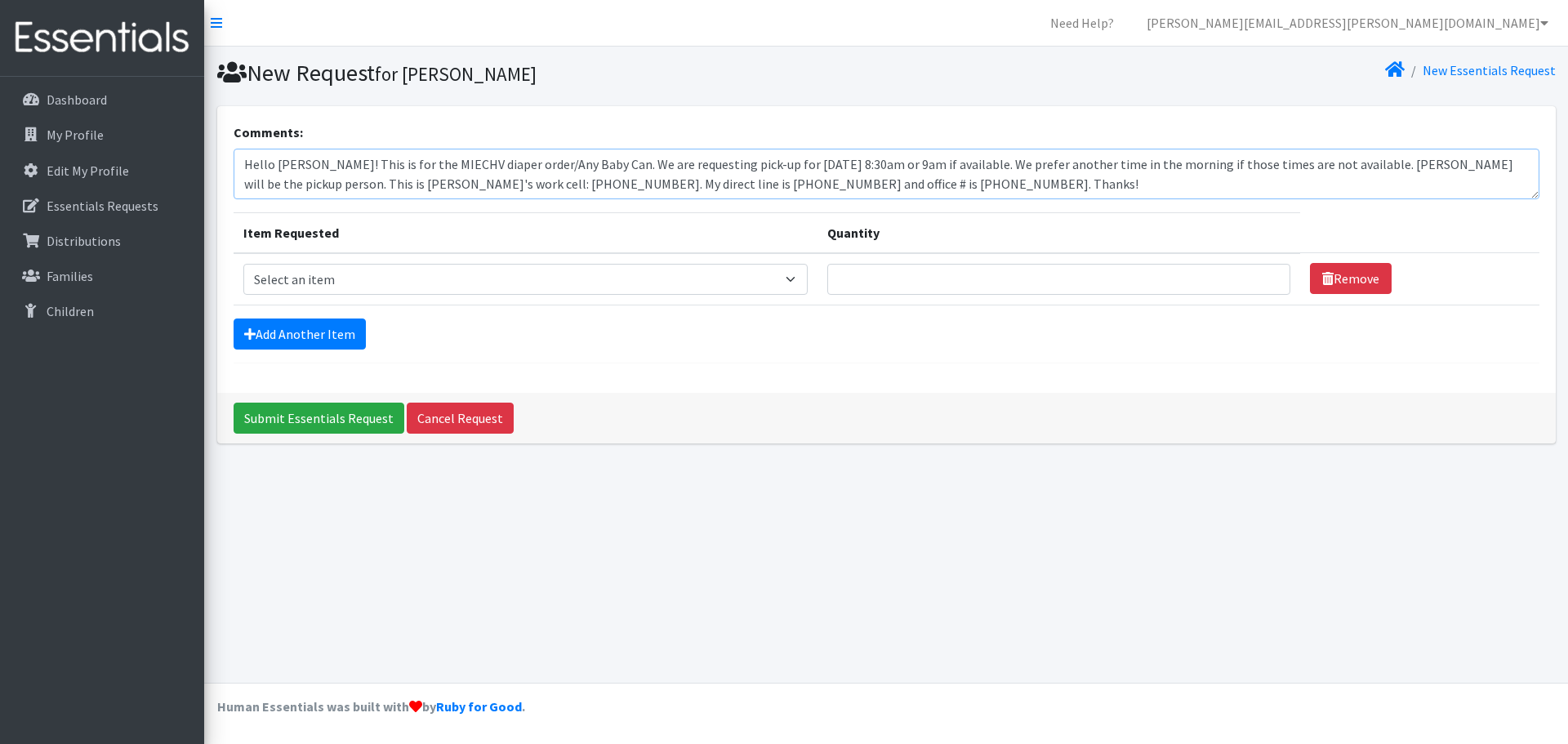
scroll to position [0, 0]
click at [798, 167] on textarea "Hello Kenneth! This is for the MIECHV diaper order/Any Baby Can. We are request…" at bounding box center [887, 174] width 1306 height 50
click at [836, 169] on textarea "Hello Kenneth! This is for the MIECHV diaper order/Any Baby Can. We are request…" at bounding box center [887, 174] width 1306 height 50
type textarea "Hello Kenneth! This is for the MIECHV diaper order/Any Baby Can. We are request…"
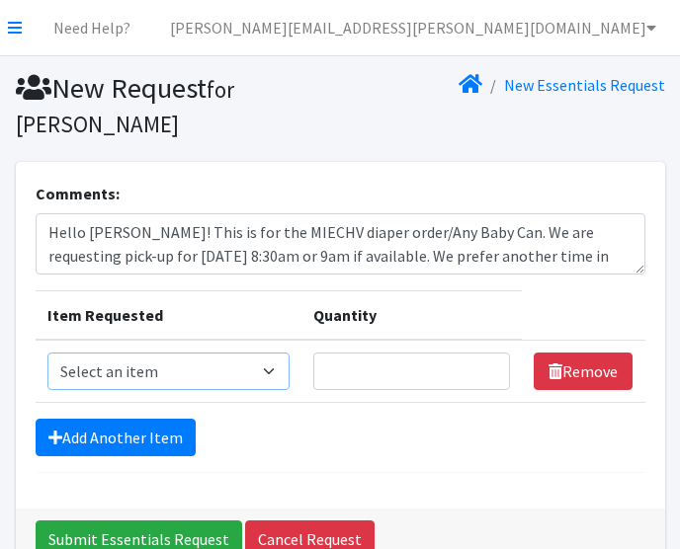
click at [269, 382] on select "Select an item Baby Formula Kids (Newborn) Kids (Preemie) Kids (Size 1) Kids (S…" at bounding box center [168, 372] width 243 height 38
select select "440"
click at [47, 353] on select "Select an item Baby Formula Kids (Newborn) Kids (Preemie) Kids (Size 1) Kids (S…" at bounding box center [168, 372] width 243 height 38
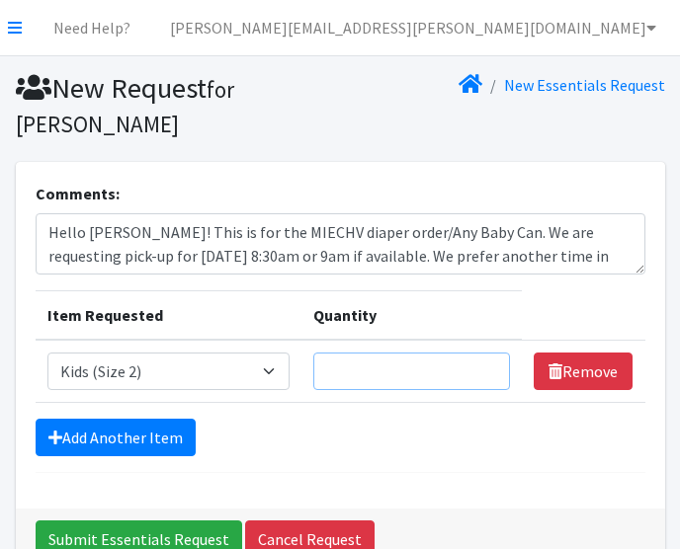
click at [396, 376] on input "Quantity" at bounding box center [411, 372] width 197 height 38
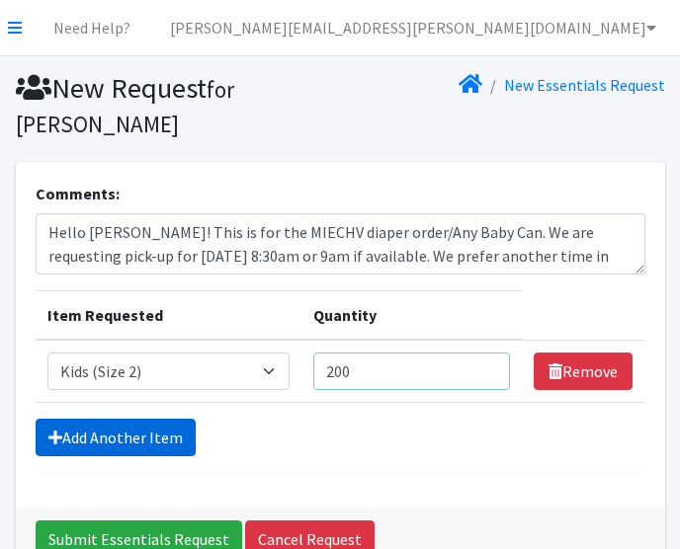
type input "200"
click at [152, 447] on link "Add Another Item" at bounding box center [116, 438] width 160 height 38
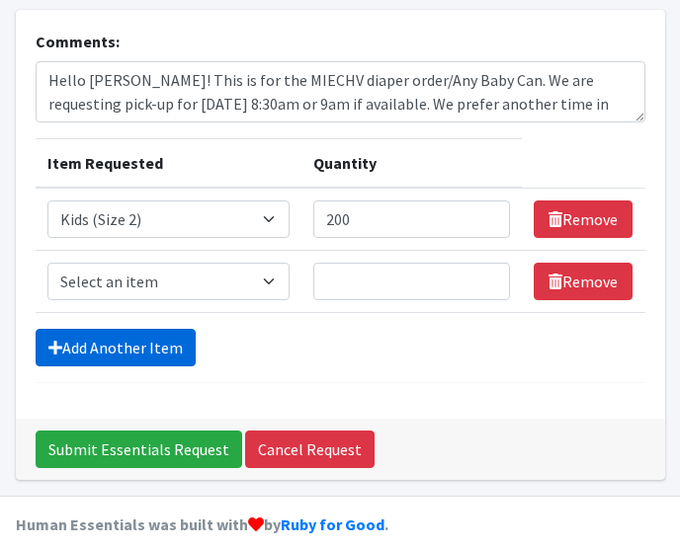
scroll to position [173, 0]
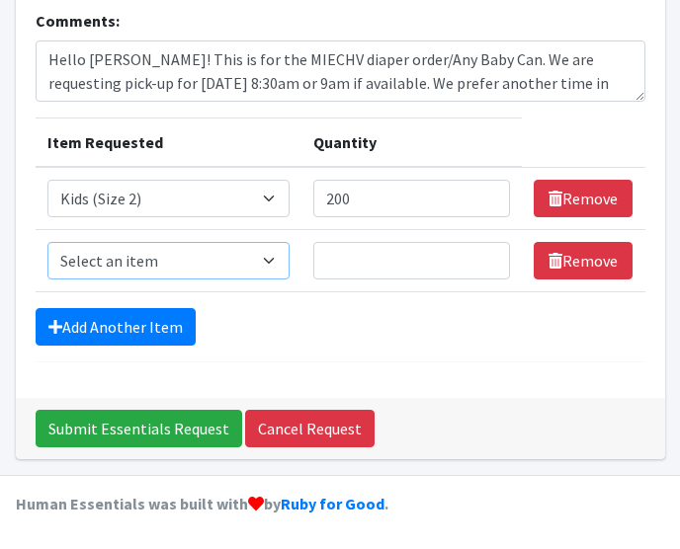
click at [214, 263] on select "Select an item Baby Formula Kids (Newborn) Kids (Preemie) Kids (Size 1) Kids (S…" at bounding box center [168, 261] width 243 height 38
select select "442"
click at [47, 242] on select "Select an item Baby Formula Kids (Newborn) Kids (Preemie) Kids (Size 1) Kids (S…" at bounding box center [168, 261] width 243 height 38
click at [375, 254] on input "Quantity" at bounding box center [411, 261] width 197 height 38
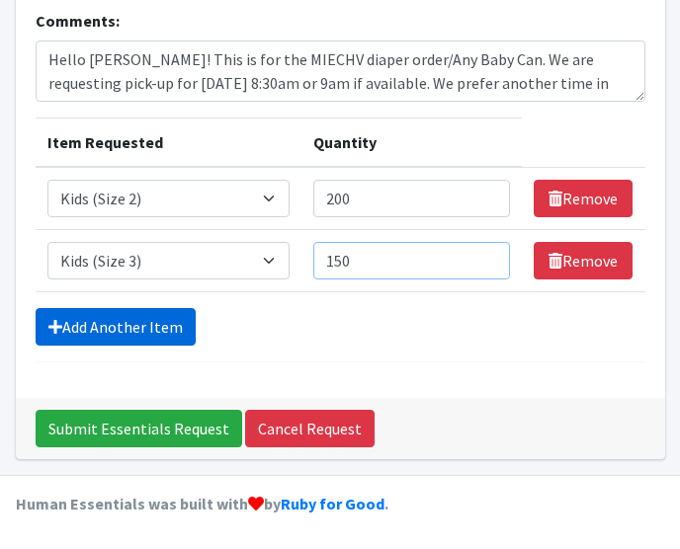
type input "150"
click at [161, 319] on link "Add Another Item" at bounding box center [116, 327] width 160 height 38
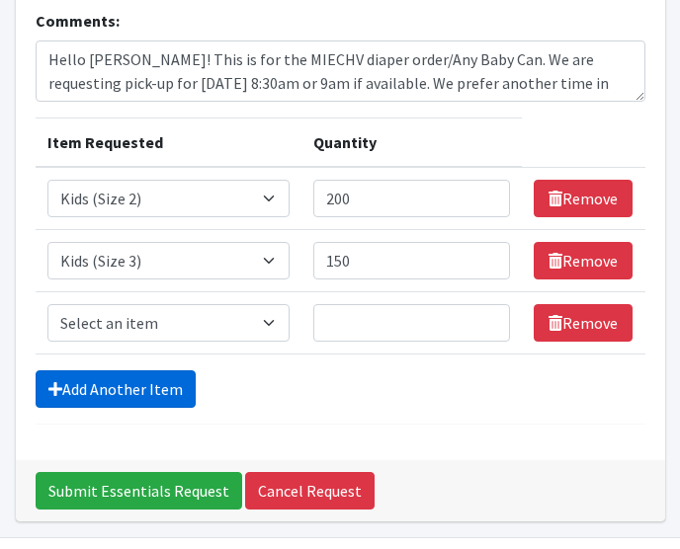
scroll to position [235, 0]
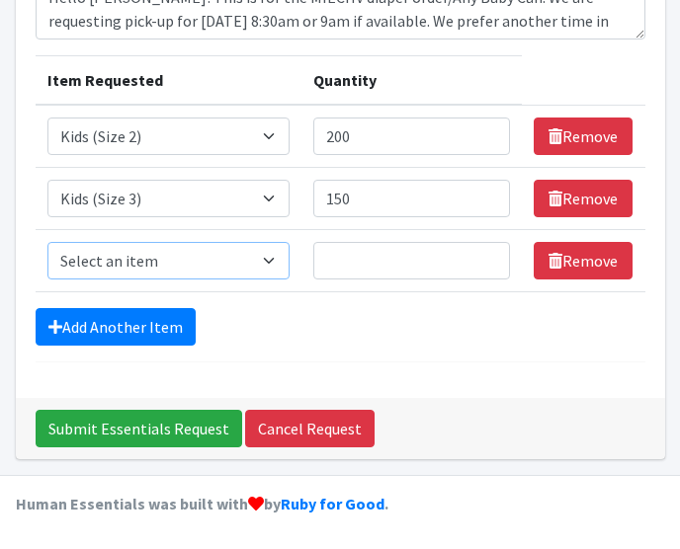
click at [190, 259] on select "Select an item Baby Formula Kids (Newborn) Kids (Preemie) Kids (Size 1) Kids (S…" at bounding box center [168, 261] width 243 height 38
select select "459"
click at [47, 242] on select "Select an item Baby Formula Kids (Newborn) Kids (Preemie) Kids (Size 1) Kids (S…" at bounding box center [168, 261] width 243 height 38
click at [413, 266] on input "Quantity" at bounding box center [411, 261] width 197 height 38
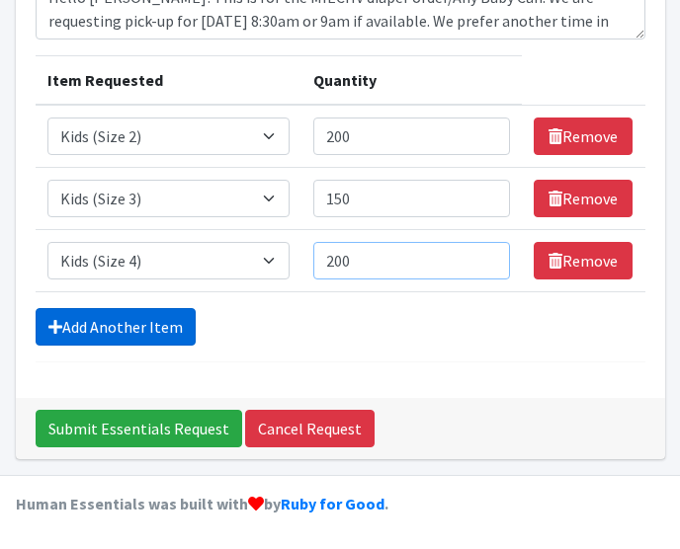
type input "200"
click at [143, 323] on link "Add Another Item" at bounding box center [116, 327] width 160 height 38
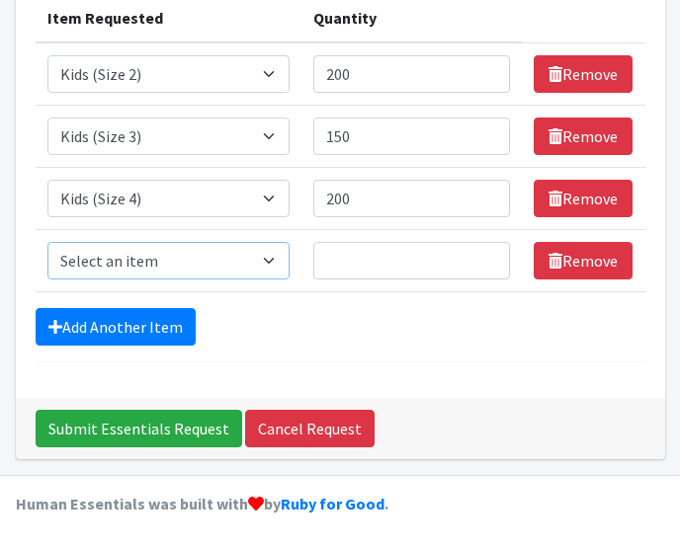
click at [185, 262] on select "Select an item Baby Formula Kids (Newborn) Kids (Preemie) Kids (Size 1) Kids (S…" at bounding box center [168, 261] width 243 height 38
select select "460"
click at [47, 242] on select "Select an item Baby Formula Kids (Newborn) Kids (Preemie) Kids (Size 1) Kids (S…" at bounding box center [168, 261] width 243 height 38
click at [414, 264] on input "Quantity" at bounding box center [411, 261] width 197 height 38
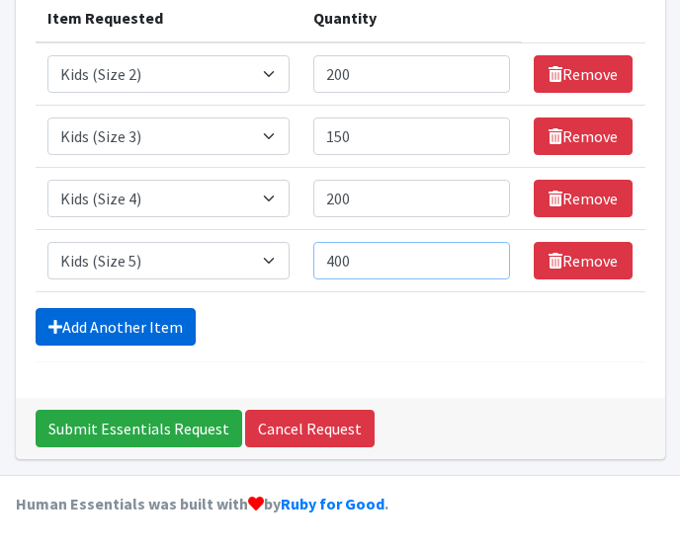
type input "400"
click at [145, 325] on link "Add Another Item" at bounding box center [116, 327] width 160 height 38
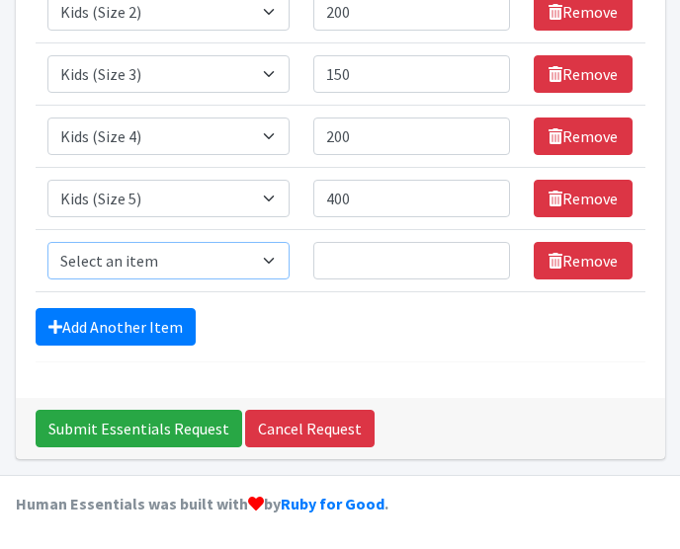
click at [180, 268] on select "Select an item Baby Formula Kids (Newborn) Kids (Preemie) Kids (Size 1) Kids (S…" at bounding box center [168, 261] width 243 height 38
select select "462"
click at [47, 242] on select "Select an item Baby Formula Kids (Newborn) Kids (Preemie) Kids (Size 1) Kids (S…" at bounding box center [168, 261] width 243 height 38
click at [399, 258] on input "Quantity" at bounding box center [411, 261] width 197 height 38
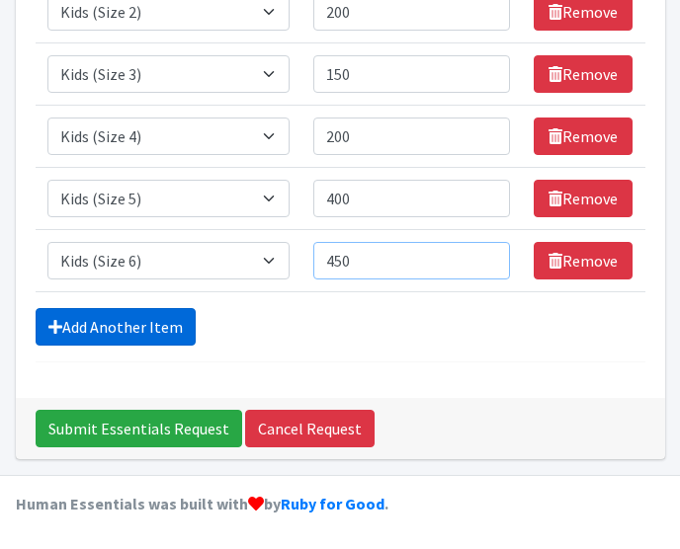
type input "450"
click at [159, 327] on link "Add Another Item" at bounding box center [116, 327] width 160 height 38
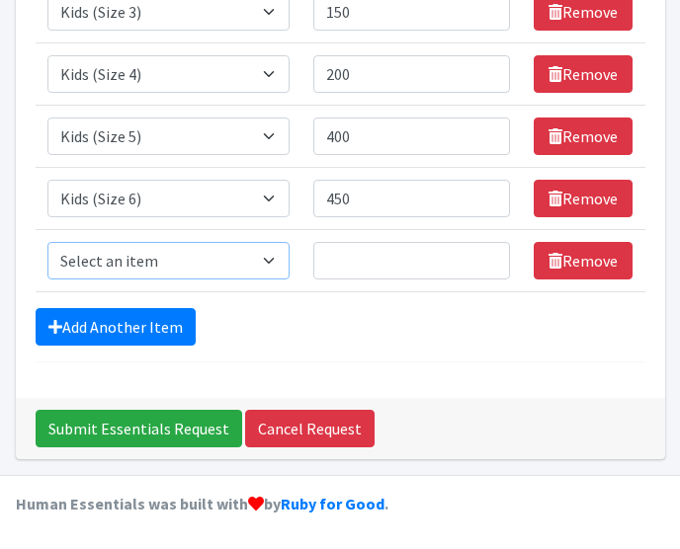
click at [134, 262] on select "Select an item Baby Formula Kids (Newborn) Kids (Preemie) Kids (Size 1) Kids (S…" at bounding box center [168, 261] width 243 height 38
select select "1683"
click at [47, 242] on select "Select an item Baby Formula Kids (Newborn) Kids (Preemie) Kids (Size 1) Kids (S…" at bounding box center [168, 261] width 243 height 38
click at [376, 270] on input "Quantity" at bounding box center [411, 261] width 197 height 38
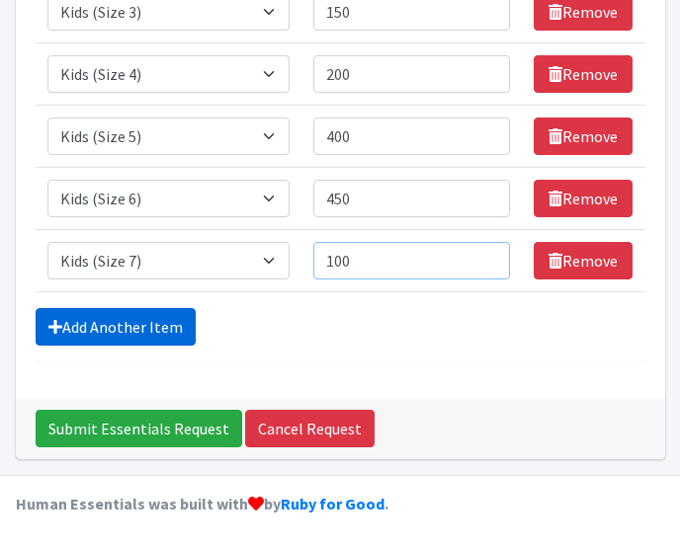
type input "100"
click at [135, 316] on link "Add Another Item" at bounding box center [116, 327] width 160 height 38
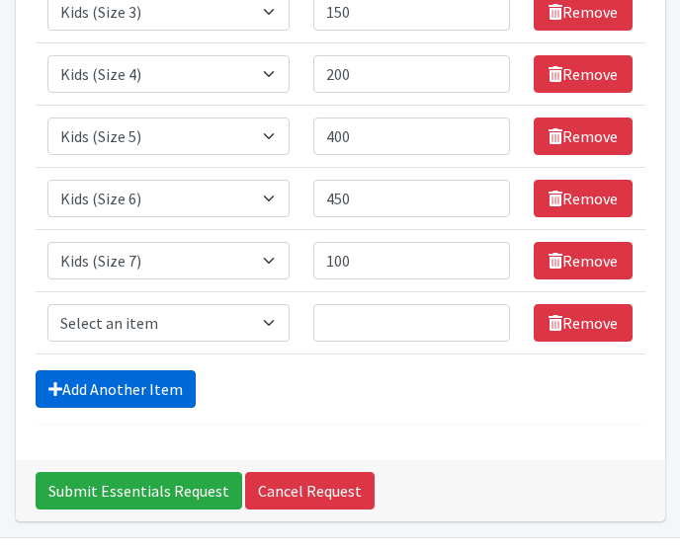
scroll to position [484, 0]
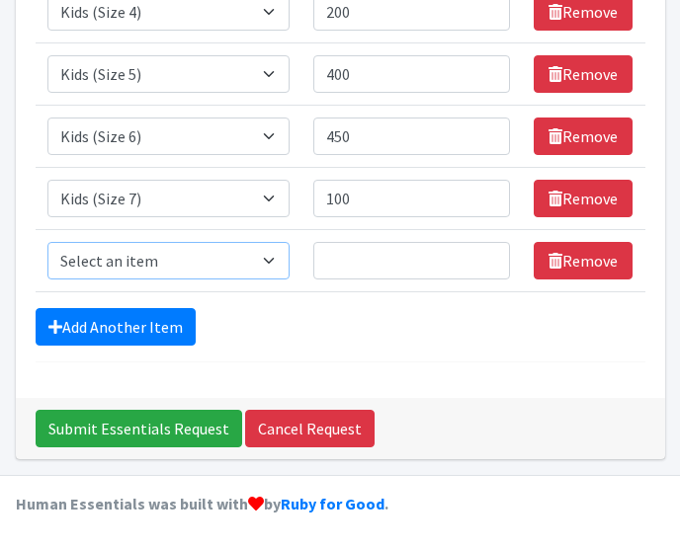
click at [168, 260] on select "Select an item Baby Formula Kids (Newborn) Kids (Preemie) Kids (Size 1) Kids (S…" at bounding box center [168, 261] width 243 height 38
select select "444"
click at [47, 242] on select "Select an item Baby Formula Kids (Newborn) Kids (Preemie) Kids (Size 1) Kids (S…" at bounding box center [168, 261] width 243 height 38
click at [365, 261] on input "Quantity" at bounding box center [411, 261] width 197 height 38
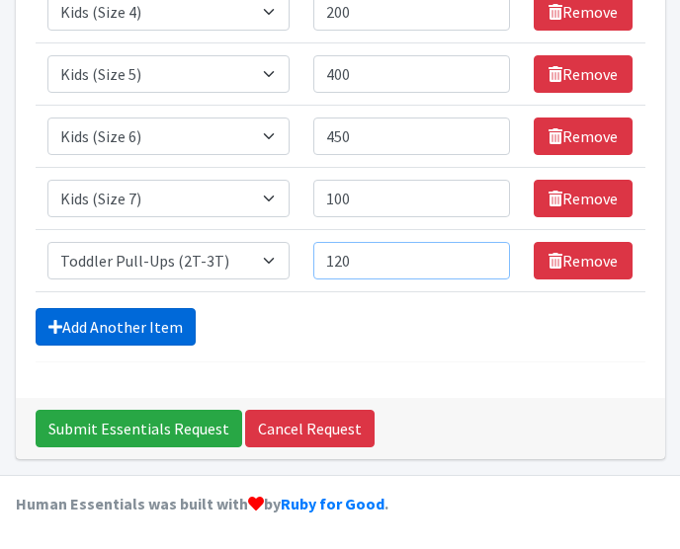
type input "120"
click at [147, 317] on link "Add Another Item" at bounding box center [116, 327] width 160 height 38
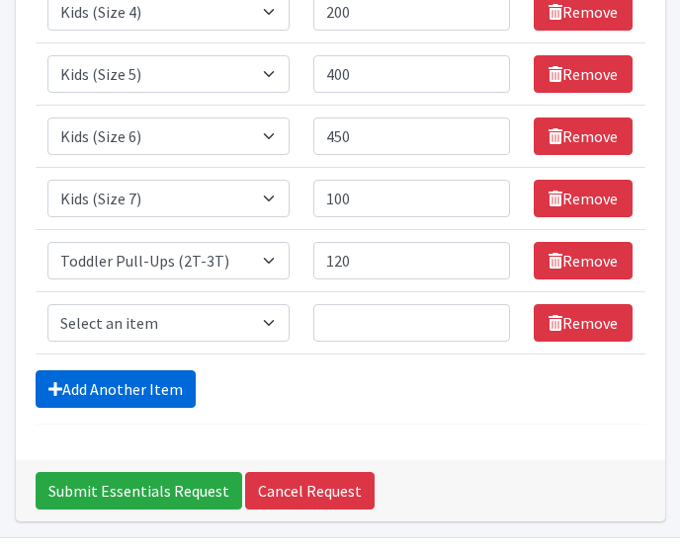
scroll to position [546, 0]
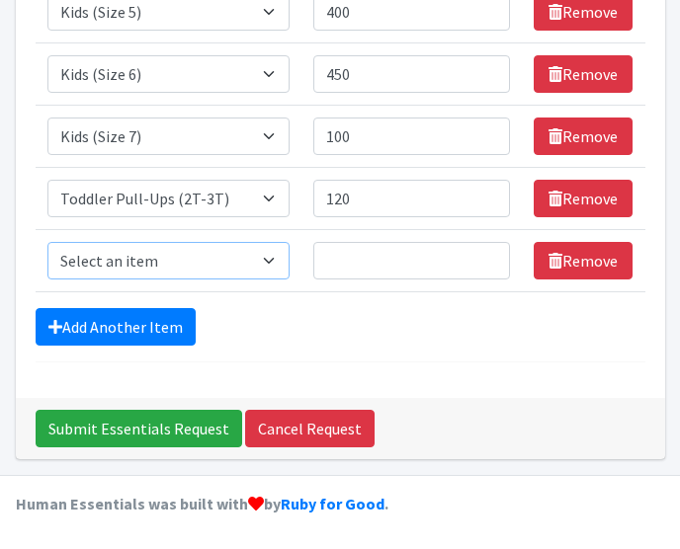
click at [208, 262] on select "Select an item Baby Formula Kids (Newborn) Kids (Preemie) Kids (Size 1) Kids (S…" at bounding box center [168, 261] width 243 height 38
select select "445"
click at [47, 242] on select "Select an item Baby Formula Kids (Newborn) Kids (Preemie) Kids (Size 1) Kids (S…" at bounding box center [168, 261] width 243 height 38
click at [364, 259] on input "Quantity" at bounding box center [411, 261] width 197 height 38
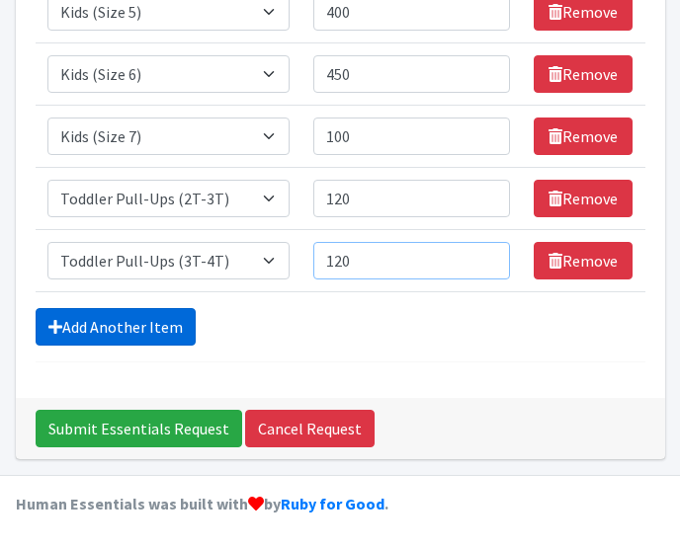
type input "120"
click at [157, 325] on link "Add Another Item" at bounding box center [116, 327] width 160 height 38
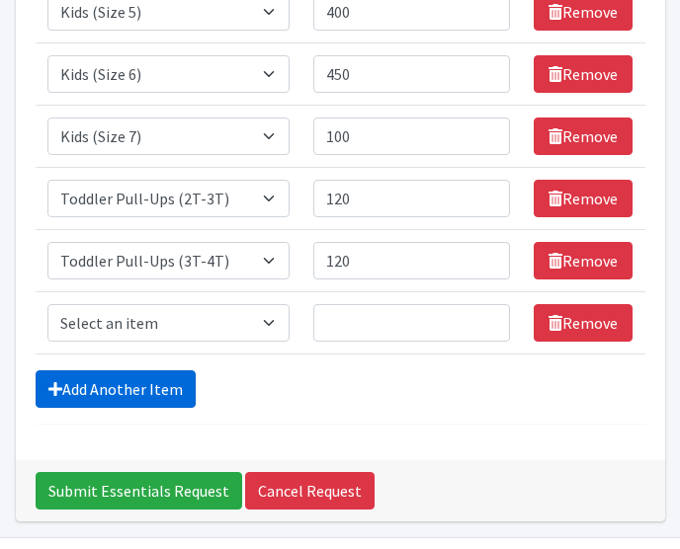
scroll to position [608, 0]
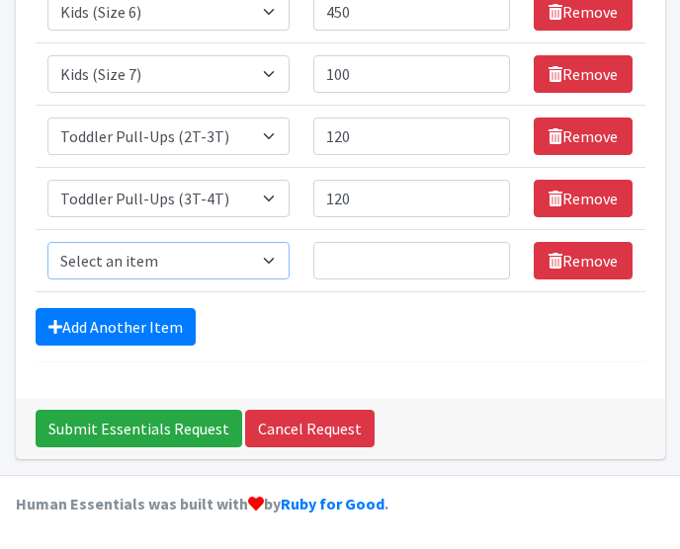
click at [179, 260] on select "Select an item Baby Formula Kids (Newborn) Kids (Preemie) Kids (Size 1) Kids (S…" at bounding box center [168, 261] width 243 height 38
select select "446"
click at [47, 242] on select "Select an item Baby Formula Kids (Newborn) Kids (Preemie) Kids (Size 1) Kids (S…" at bounding box center [168, 261] width 243 height 38
click at [375, 262] on input "Quantity" at bounding box center [411, 261] width 197 height 38
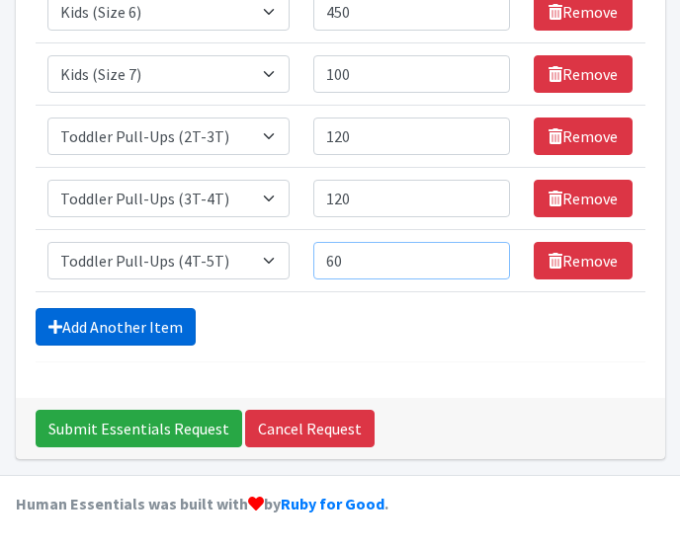
type input "60"
click at [174, 318] on link "Add Another Item" at bounding box center [116, 327] width 160 height 38
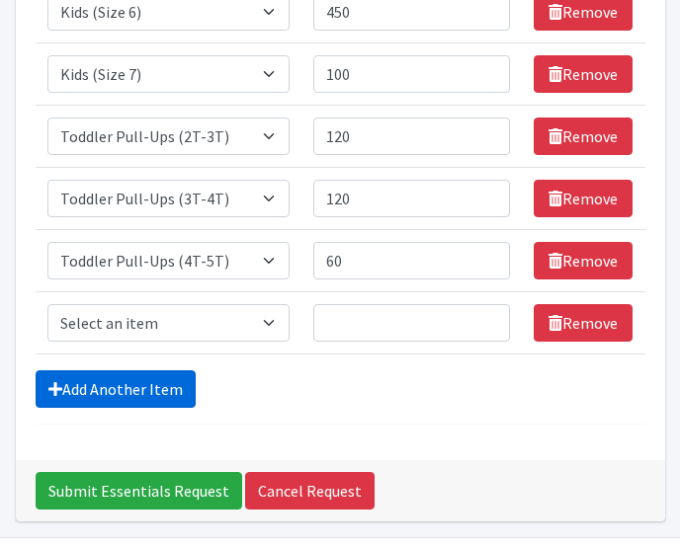
scroll to position [671, 0]
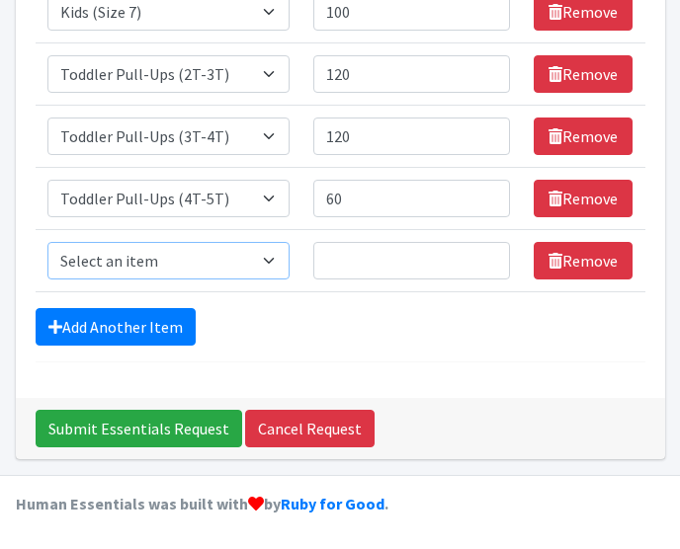
click at [203, 267] on select "Select an item Baby Formula Kids (Newborn) Kids (Preemie) Kids (Size 1) Kids (S…" at bounding box center [168, 261] width 243 height 38
select select "434"
click at [47, 242] on select "Select an item Baby Formula Kids (Newborn) Kids (Preemie) Kids (Size 1) Kids (S…" at bounding box center [168, 261] width 243 height 38
click at [418, 247] on input "Quantity" at bounding box center [411, 261] width 197 height 38
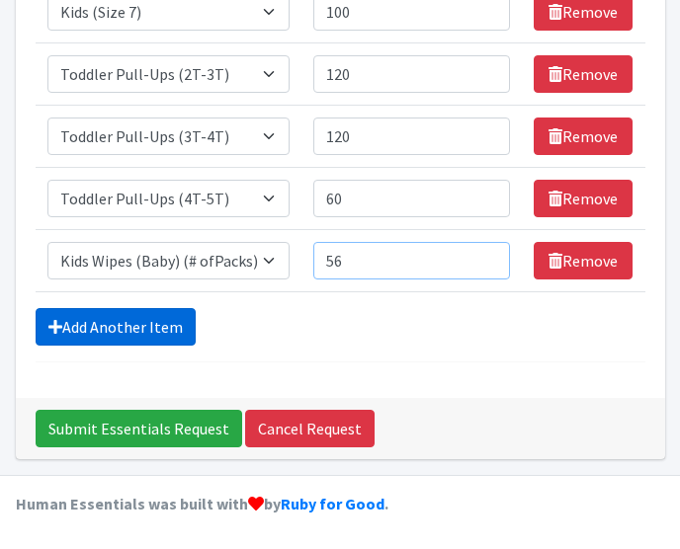
type input "56"
click at [153, 325] on link "Add Another Item" at bounding box center [116, 327] width 160 height 38
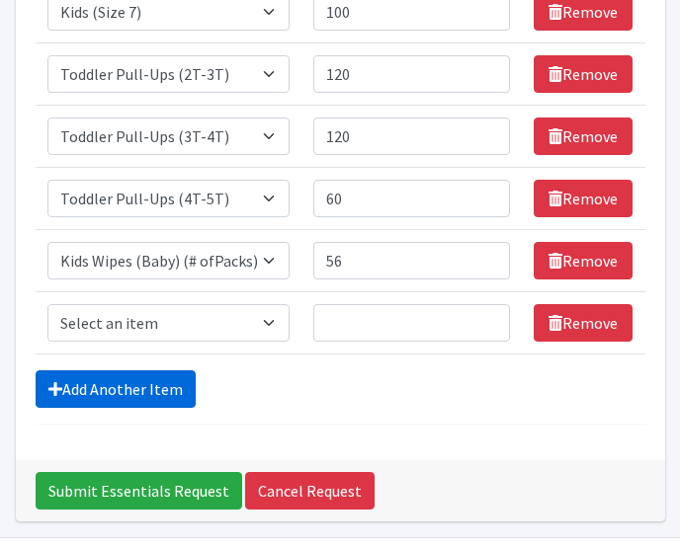
scroll to position [733, 0]
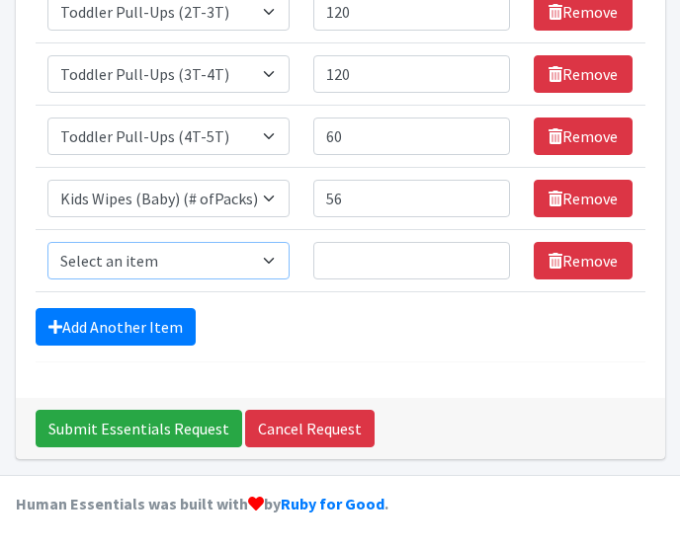
click at [190, 260] on select "Select an item Baby Formula Kids (Newborn) Kids (Preemie) Kids (Size 1) Kids (S…" at bounding box center [168, 261] width 243 height 38
select select "1536"
click at [47, 242] on select "Select an item Baby Formula Kids (Newborn) Kids (Preemie) Kids (Size 1) Kids (S…" at bounding box center [168, 261] width 243 height 38
click at [362, 262] on input "Quantity" at bounding box center [411, 261] width 197 height 38
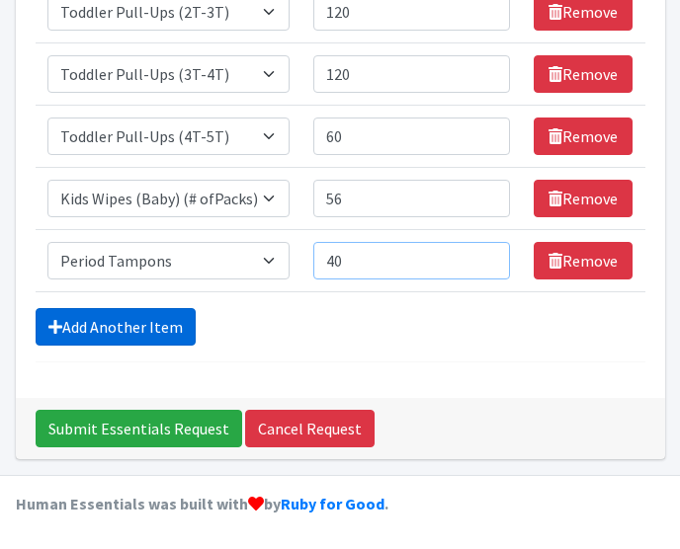
type input "40"
click at [168, 322] on link "Add Another Item" at bounding box center [116, 327] width 160 height 38
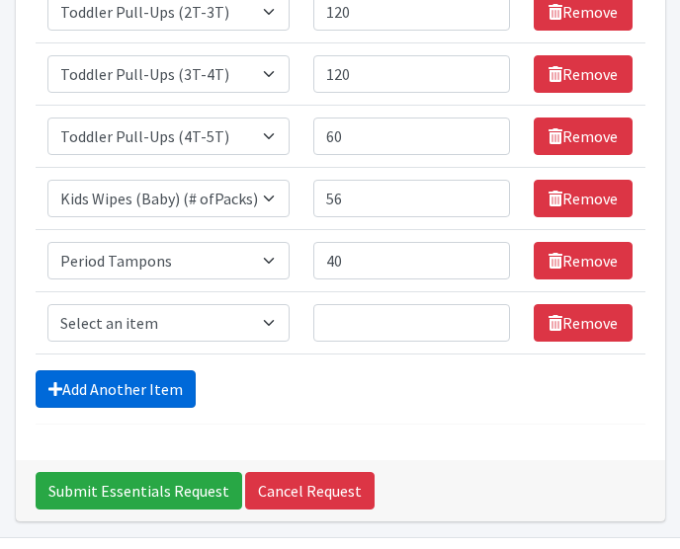
scroll to position [795, 0]
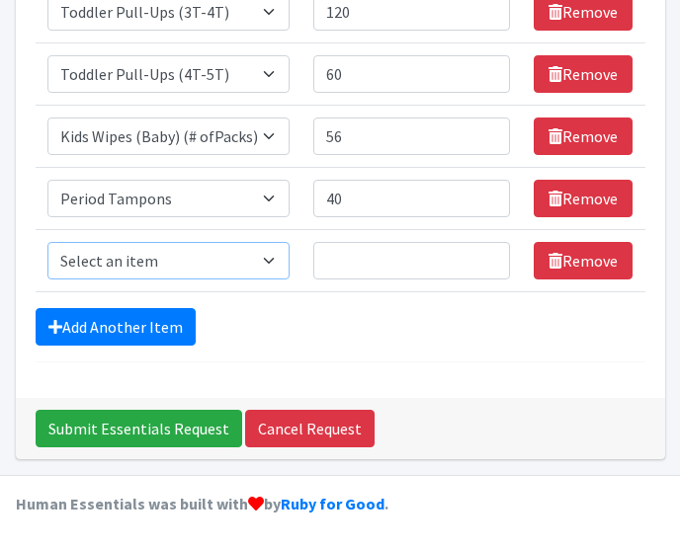
click at [180, 263] on select "Select an item Baby Formula Kids (Newborn) Kids (Preemie) Kids (Size 1) Kids (S…" at bounding box center [168, 261] width 243 height 38
select select "1534"
click at [47, 242] on select "Select an item Baby Formula Kids (Newborn) Kids (Preemie) Kids (Size 1) Kids (S…" at bounding box center [168, 261] width 243 height 38
click at [362, 261] on input "Quantity" at bounding box center [411, 261] width 197 height 38
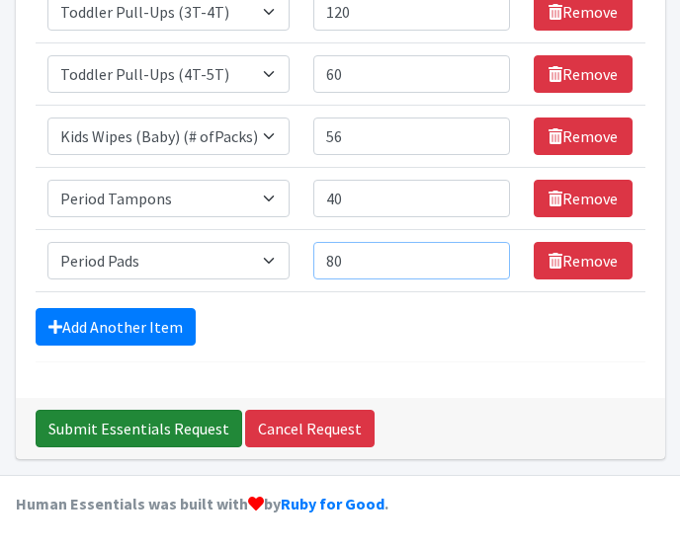
type input "80"
click at [162, 440] on input "Submit Essentials Request" at bounding box center [139, 429] width 206 height 38
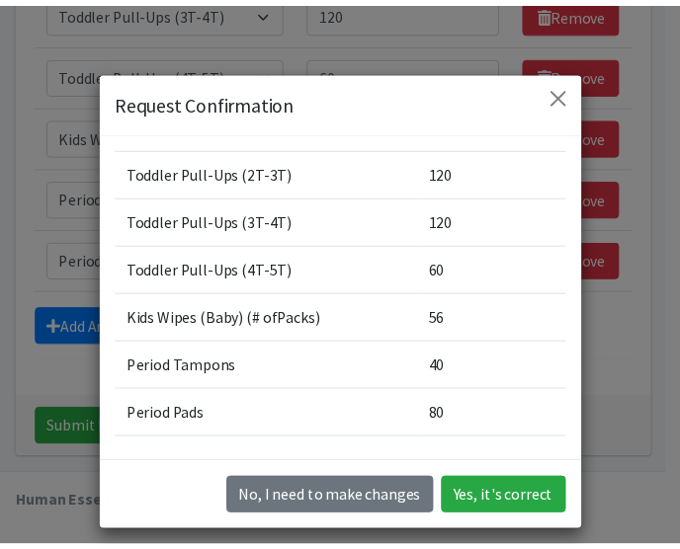
scroll to position [344, 0]
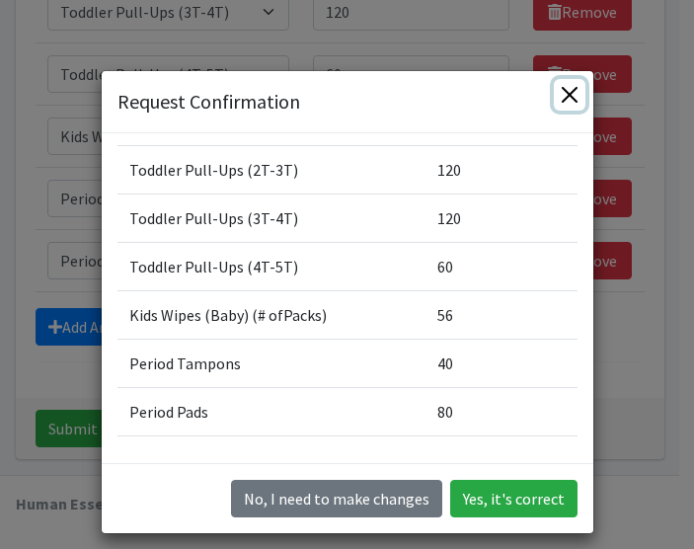
click at [561, 101] on button "Close" at bounding box center [570, 95] width 32 height 32
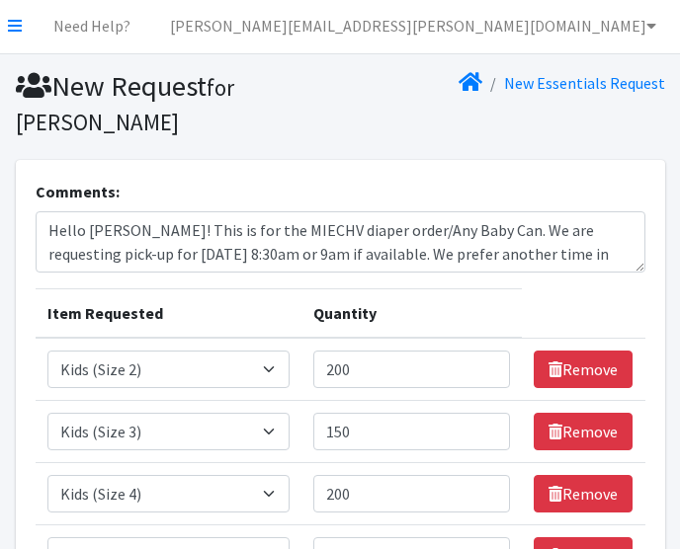
scroll to position [0, 0]
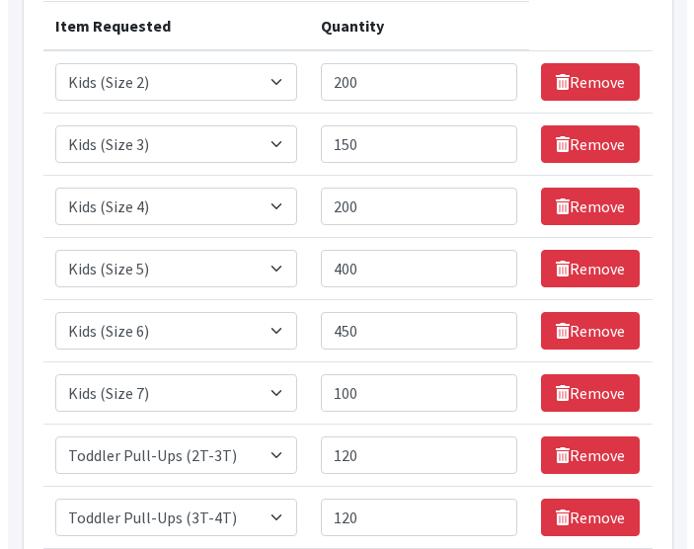
scroll to position [795, 0]
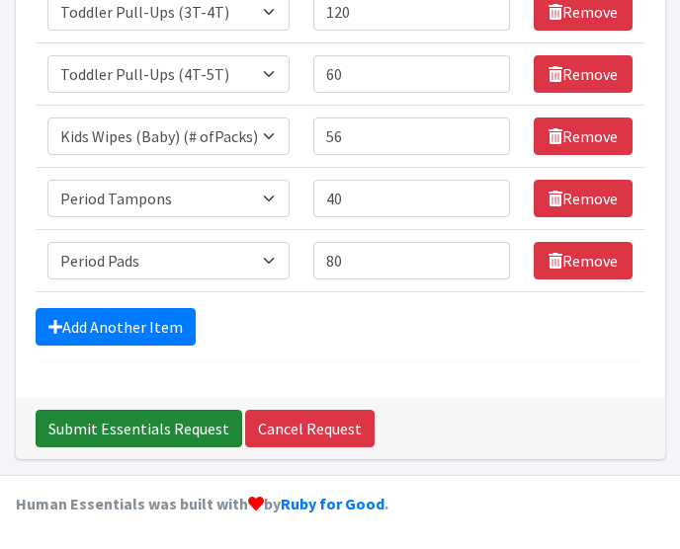
click at [109, 425] on input "Submit Essentials Request" at bounding box center [139, 429] width 206 height 38
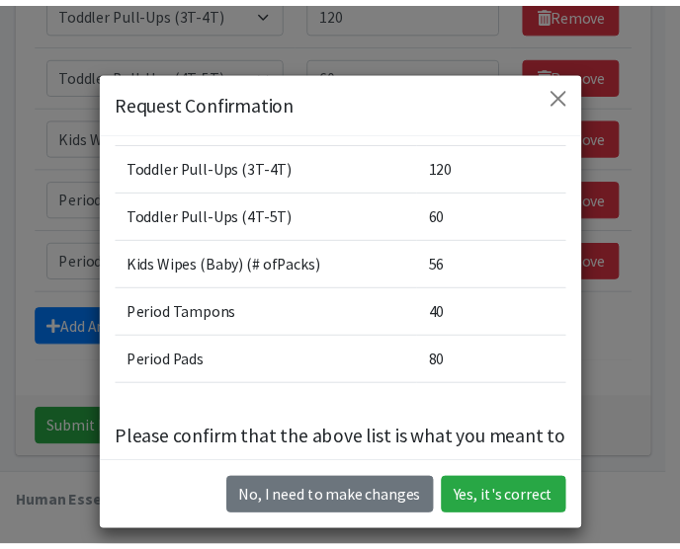
scroll to position [447, 0]
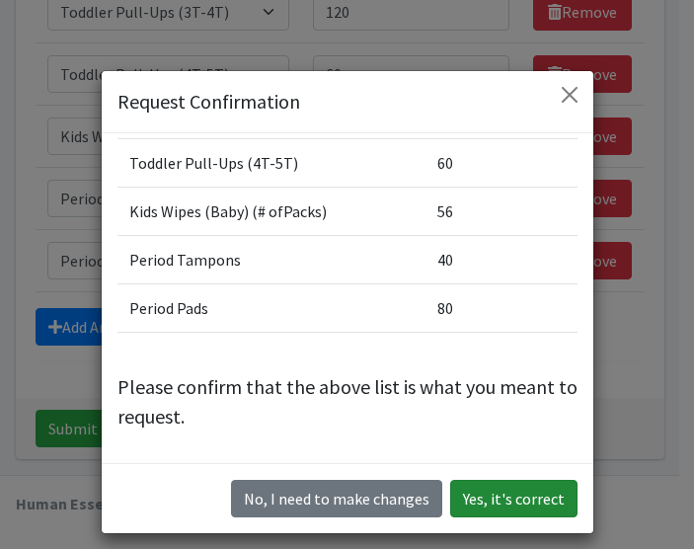
click at [465, 491] on button "Yes, it's correct" at bounding box center [513, 499] width 127 height 38
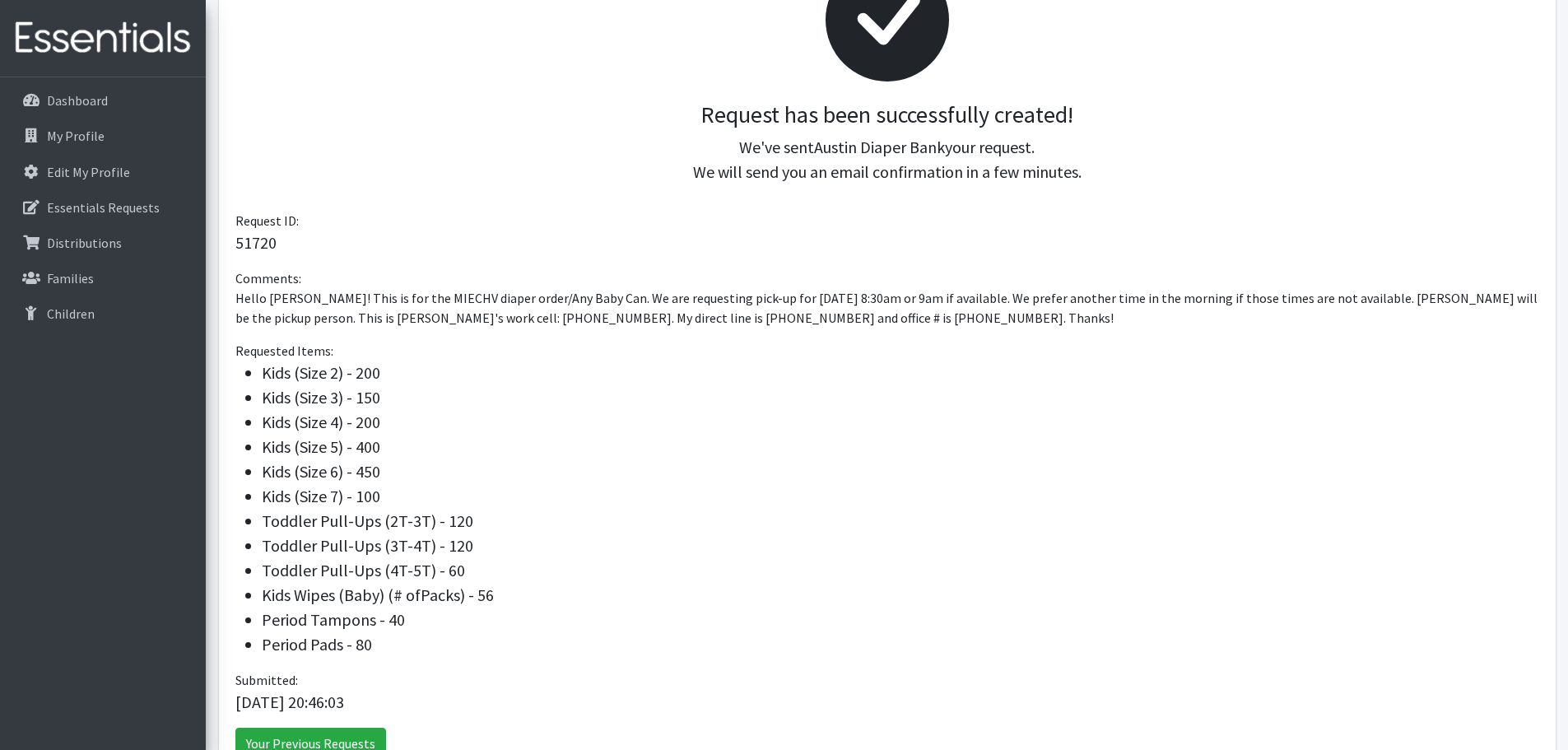
scroll to position [329, 0]
